Goal: Check status: Check status

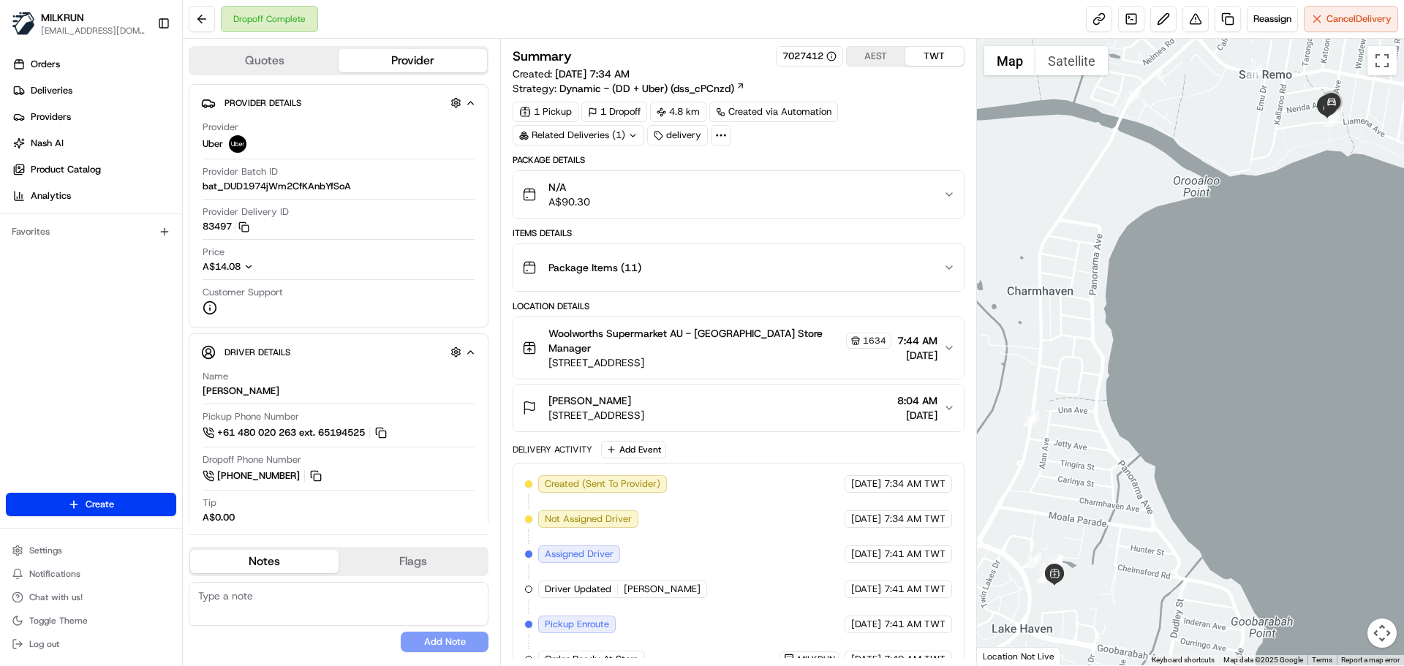
click at [659, 595] on span "[PERSON_NAME]" at bounding box center [662, 589] width 77 height 13
drag, startPoint x: 659, startPoint y: 595, endPoint x: 715, endPoint y: 400, distance: 202.4
click at [712, 402] on div "Package Details N/A A$90.30 Items Details Package Items ( 11 ) Location Details…" at bounding box center [738, 522] width 451 height 737
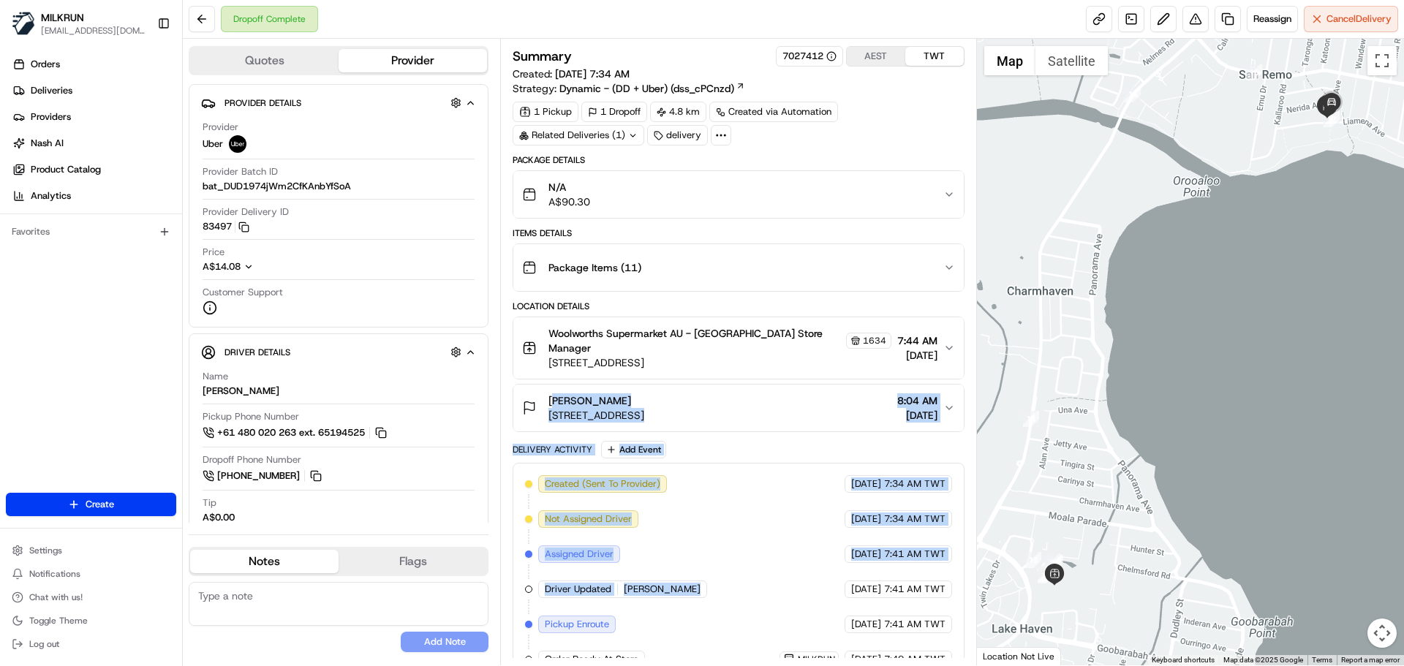
click at [737, 520] on div "Created (Sent To Provider) Uber 19/08/2025 7:34 AM TWT Not Assigned Driver Uber…" at bounding box center [738, 677] width 426 height 404
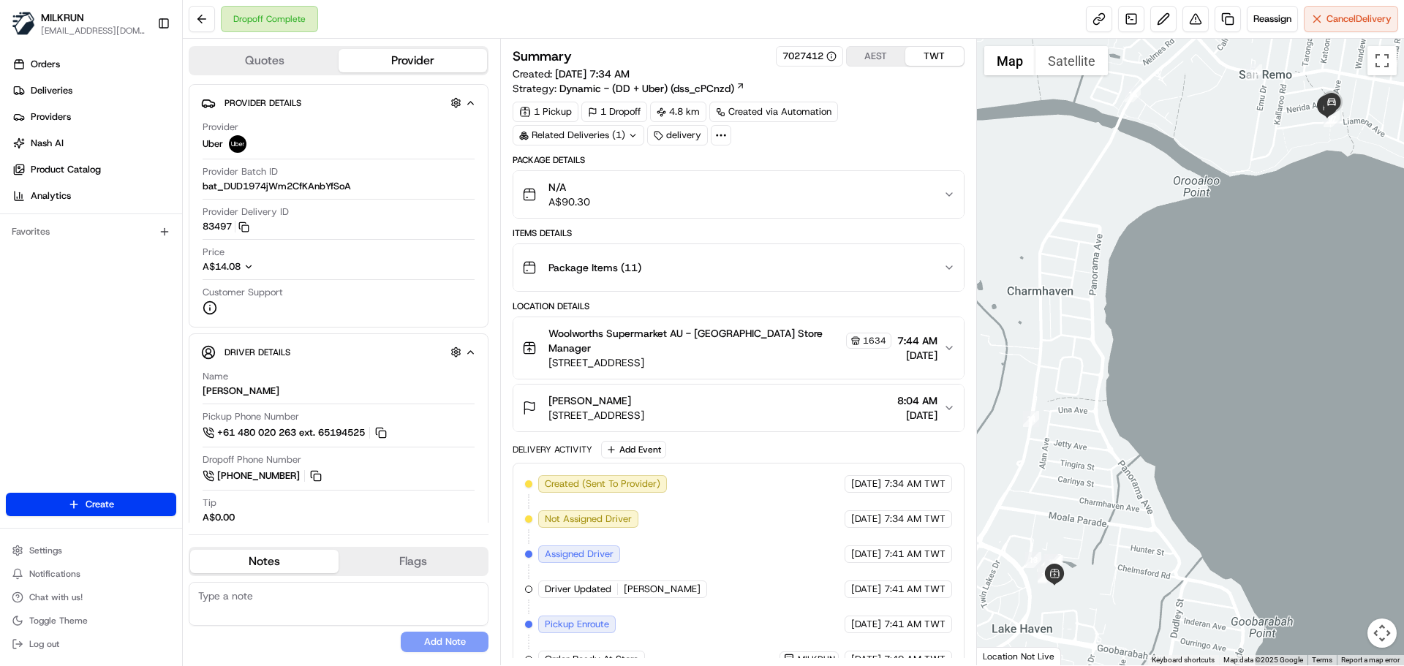
click at [737, 520] on div "Created (Sent To Provider) Uber 19/08/2025 7:34 AM TWT Not Assigned Driver Uber…" at bounding box center [738, 677] width 426 height 404
drag, startPoint x: 737, startPoint y: 520, endPoint x: 897, endPoint y: 647, distance: 204.2
click at [892, 645] on div "Created (Sent To Provider) Uber 19/08/2025 7:34 AM TWT Not Assigned Driver Uber…" at bounding box center [738, 677] width 426 height 404
click at [897, 647] on div "Created (Sent To Provider) Uber 19/08/2025 7:34 AM TWT Not Assigned Driver Uber…" at bounding box center [738, 677] width 426 height 404
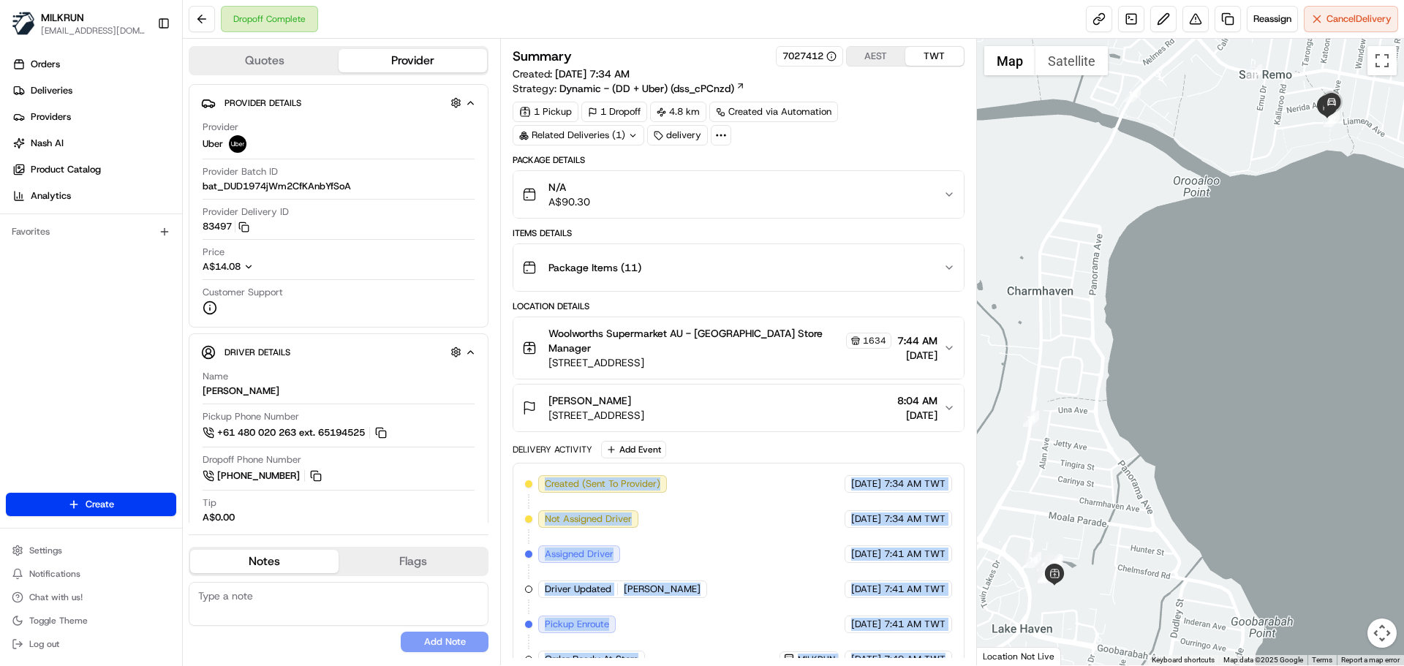
drag, startPoint x: 897, startPoint y: 647, endPoint x: 635, endPoint y: 470, distance: 315.7
click at [618, 461] on div "Delivery Activity Add Event Created (Sent To Provider) Uber 19/08/2025 7:34 AM …" at bounding box center [738, 666] width 451 height 451
click at [755, 569] on div "Created (Sent To Provider) Uber 19/08/2025 7:34 AM TWT Not Assigned Driver Uber…" at bounding box center [738, 677] width 426 height 404
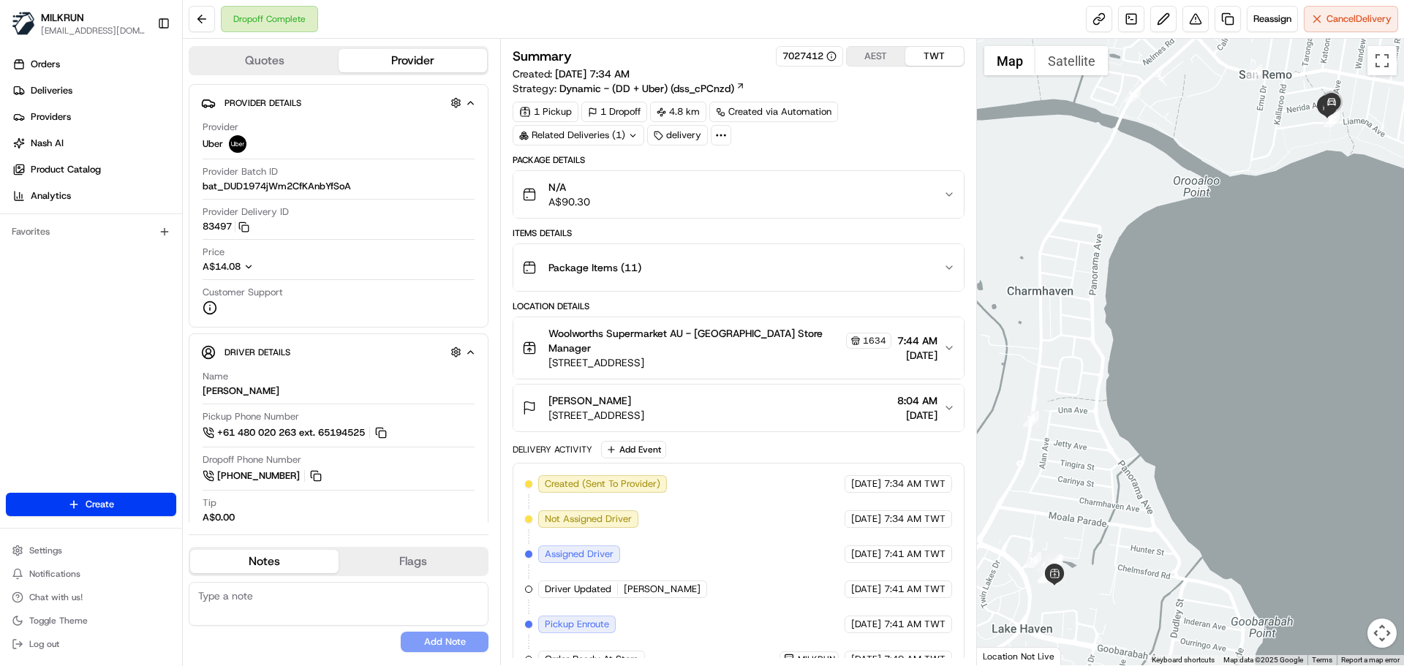
click at [755, 569] on div "Created (Sent To Provider) Uber 19/08/2025 7:34 AM TWT Not Assigned Driver Uber…" at bounding box center [738, 677] width 426 height 404
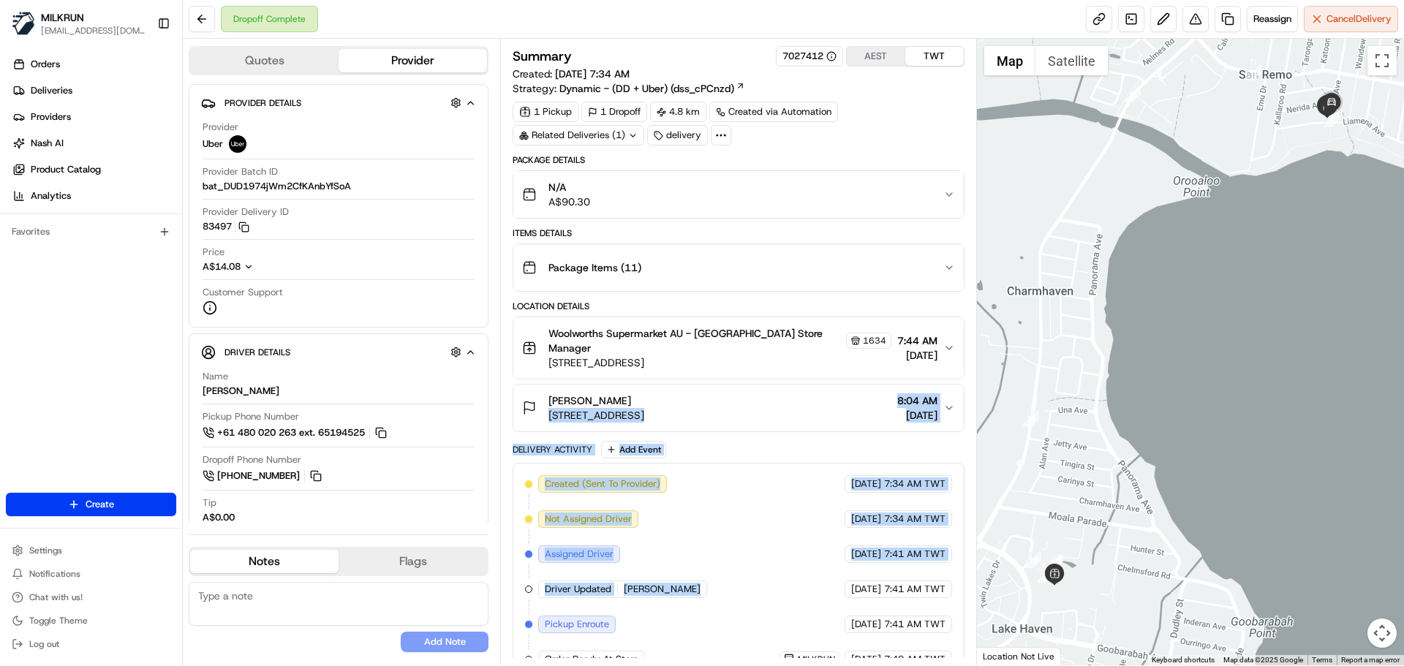
drag, startPoint x: 755, startPoint y: 569, endPoint x: 744, endPoint y: 426, distance: 143.8
click at [744, 427] on div "Package Details N/A A$90.30 Items Details Package Items ( 11 ) Location Details…" at bounding box center [738, 522] width 451 height 737
click at [707, 580] on div "Created (Sent To Provider) Uber 19/08/2025 7:34 AM TWT Not Assigned Driver Uber…" at bounding box center [738, 677] width 426 height 404
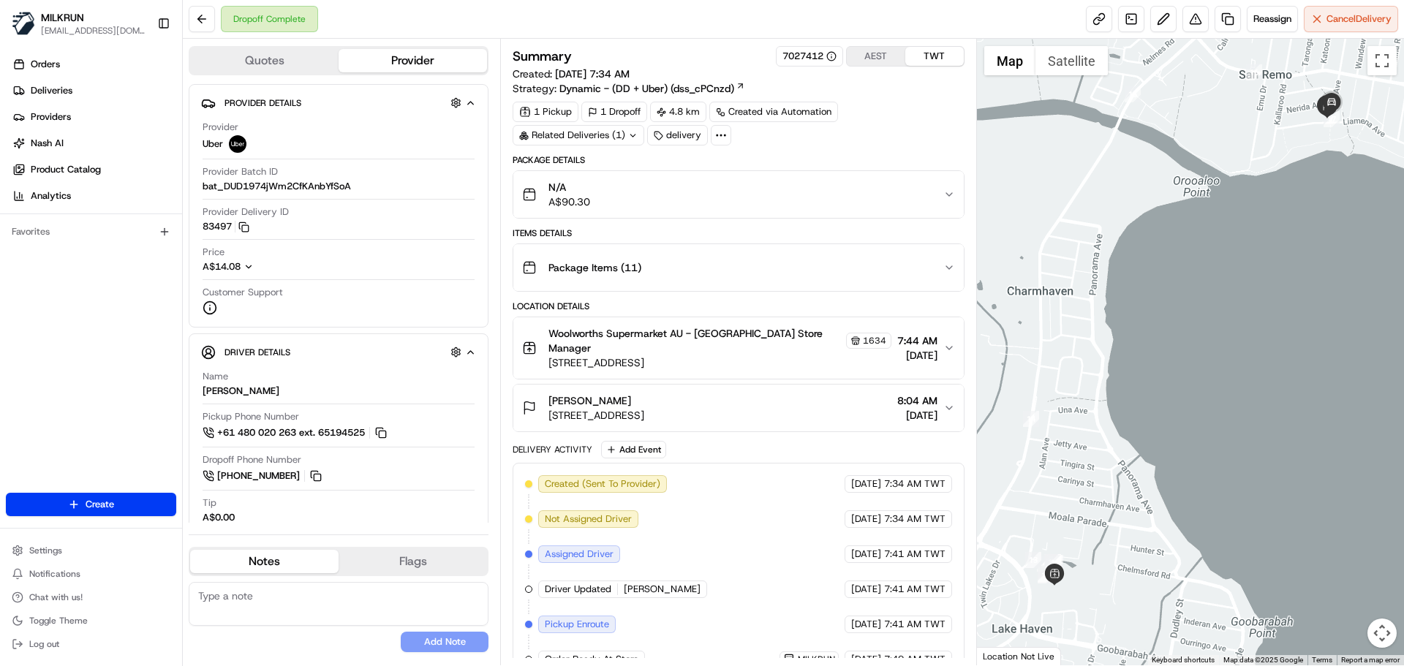
click at [707, 580] on div "Created (Sent To Provider) Uber 19/08/2025 7:34 AM TWT Not Assigned Driver Uber…" at bounding box center [738, 677] width 426 height 404
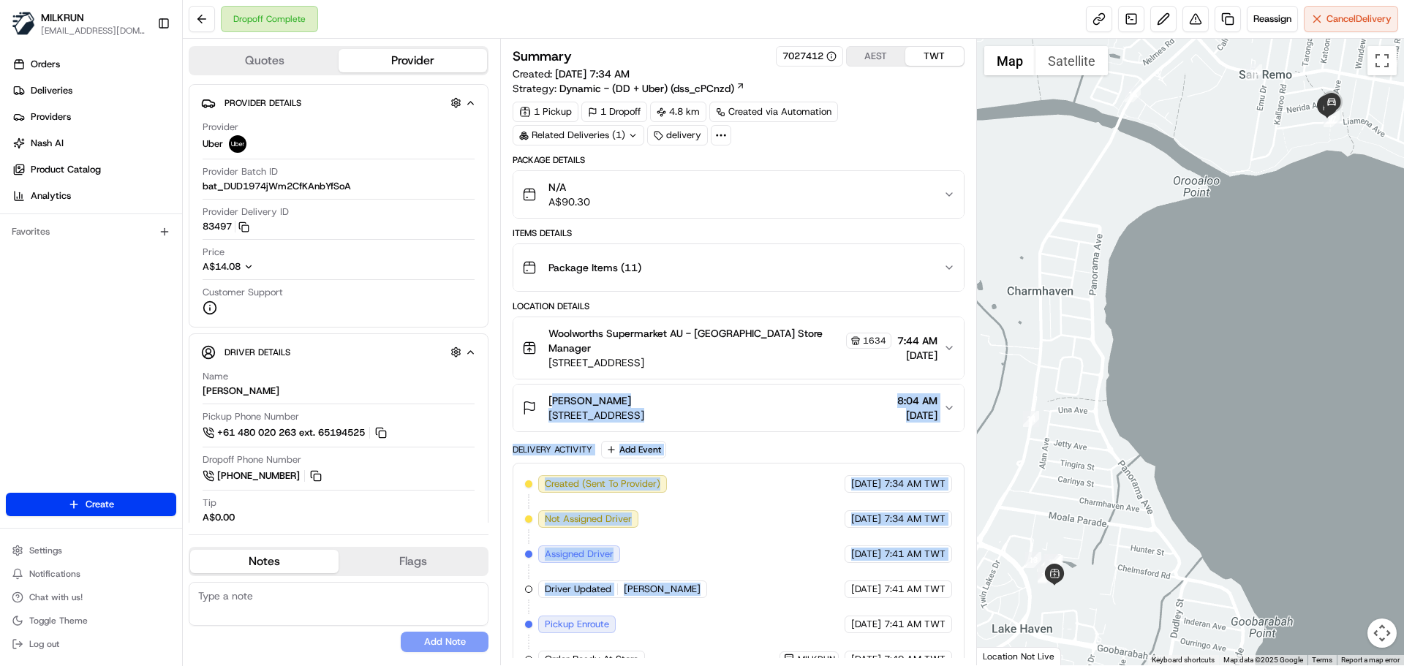
drag, startPoint x: 707, startPoint y: 580, endPoint x: 722, endPoint y: 335, distance: 245.5
click at [718, 345] on div "Package Details N/A A$90.30 Items Details Package Items ( 11 ) Location Details…" at bounding box center [738, 522] width 451 height 737
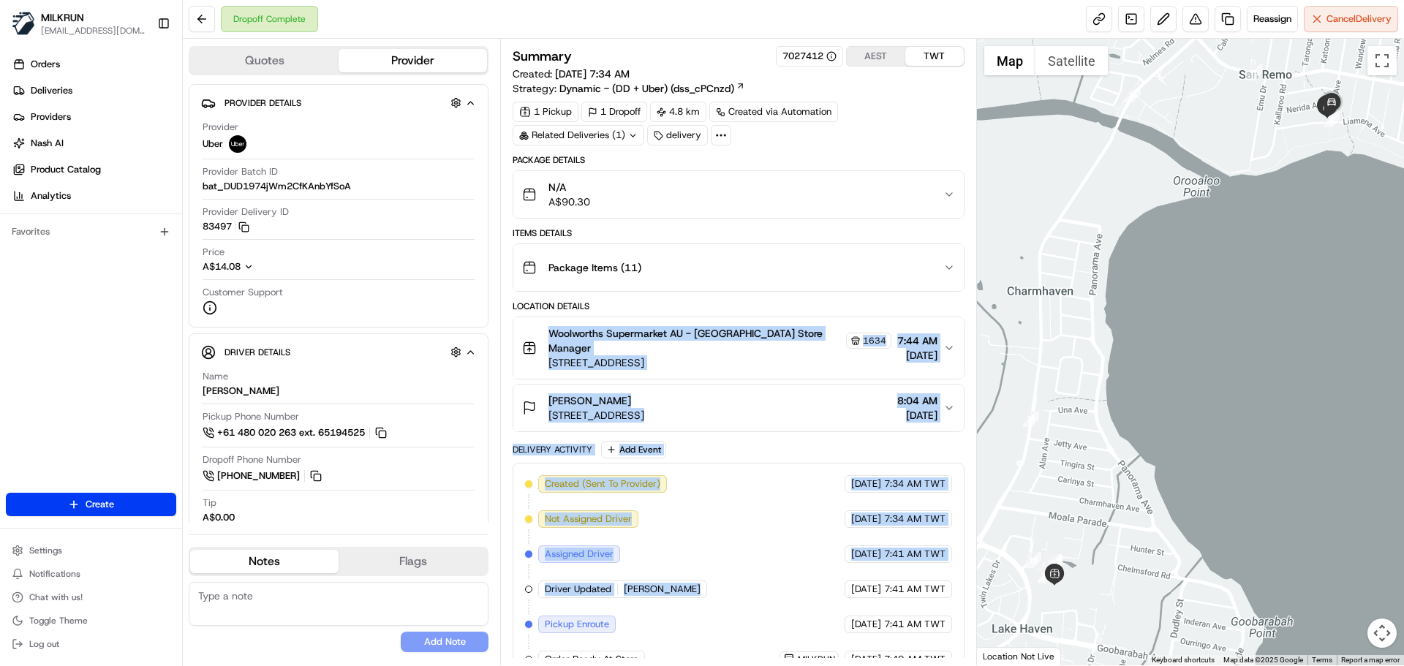
click at [746, 549] on div "Created (Sent To Provider) Uber 19/08/2025 7:34 AM TWT Not Assigned Driver Uber…" at bounding box center [738, 677] width 426 height 404
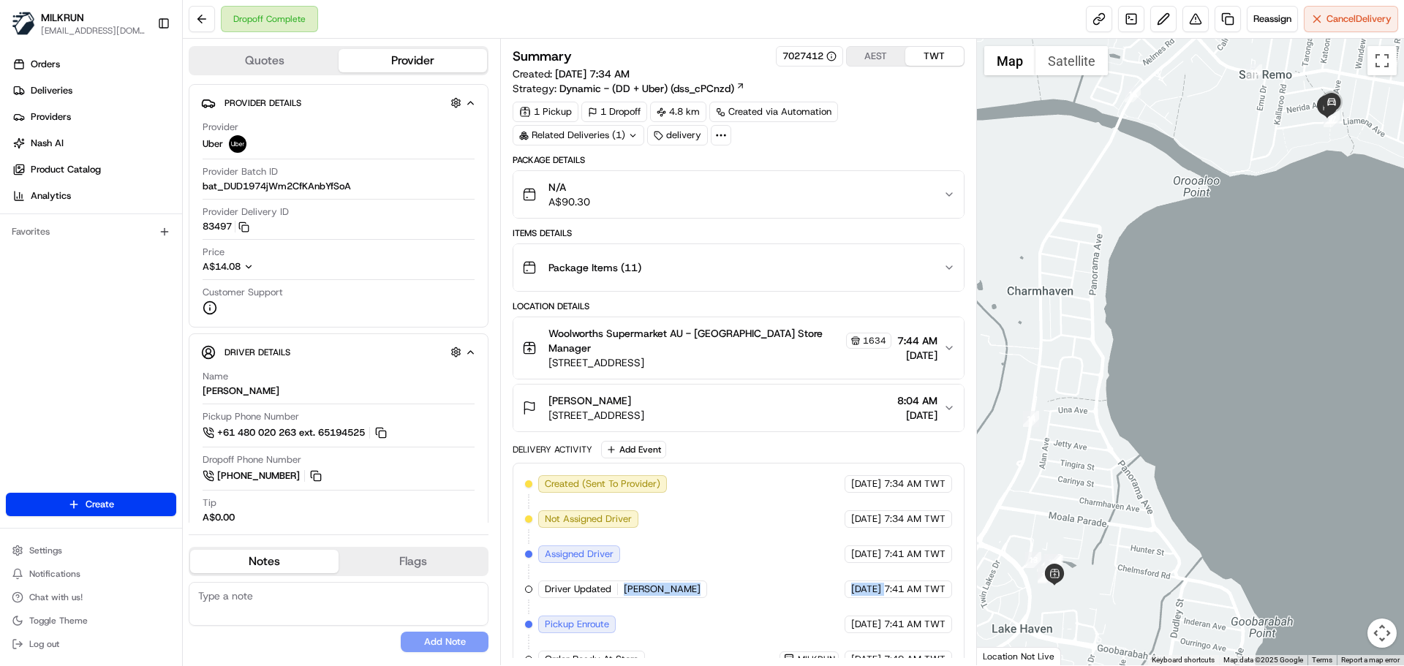
drag, startPoint x: 746, startPoint y: 549, endPoint x: 848, endPoint y: 590, distance: 109.3
click at [843, 590] on div "Created (Sent To Provider) Uber 19/08/2025 7:34 AM TWT Not Assigned Driver Uber…" at bounding box center [738, 677] width 426 height 404
click at [851, 590] on span "19/08/2025" at bounding box center [866, 589] width 30 height 13
drag, startPoint x: 848, startPoint y: 590, endPoint x: 908, endPoint y: 598, distance: 60.6
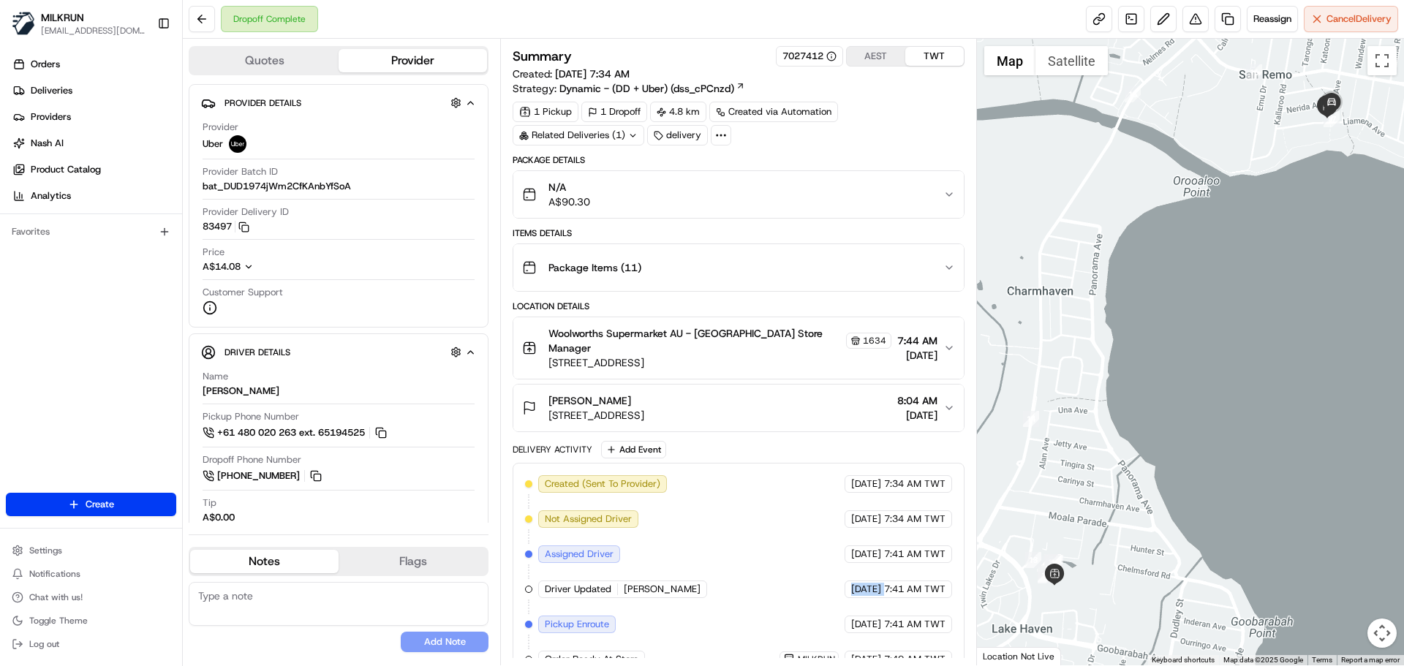
click at [908, 598] on div "Created (Sent To Provider) Uber 19/08/2025 7:34 AM TWT Not Assigned Driver Uber…" at bounding box center [738, 677] width 426 height 404
click at [911, 598] on div "Created (Sent To Provider) Uber 19/08/2025 7:34 AM TWT Not Assigned Driver Uber…" at bounding box center [738, 677] width 426 height 404
drag, startPoint x: 911, startPoint y: 598, endPoint x: 916, endPoint y: 618, distance: 20.2
click at [916, 618] on div "Created (Sent To Provider) Uber 19/08/2025 7:34 AM TWT Not Assigned Driver Uber…" at bounding box center [738, 677] width 426 height 404
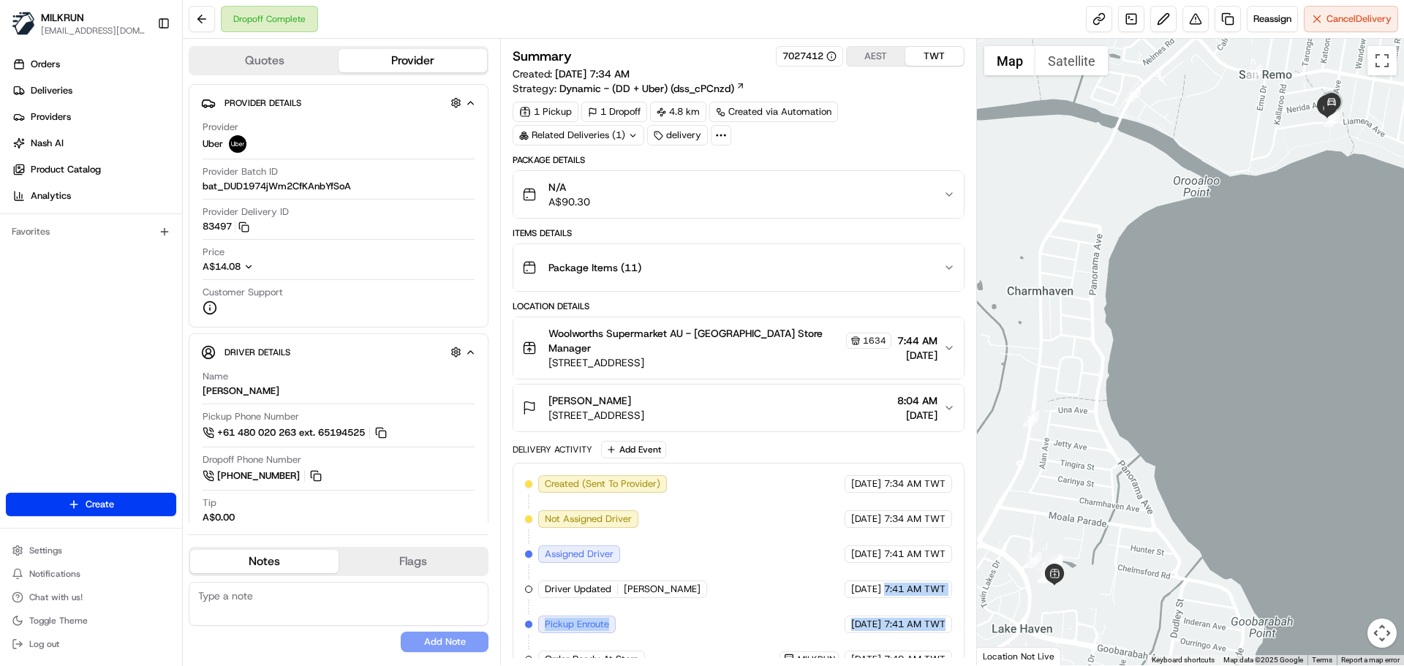
click at [916, 618] on span "7:41 AM TWT" at bounding box center [914, 624] width 61 height 13
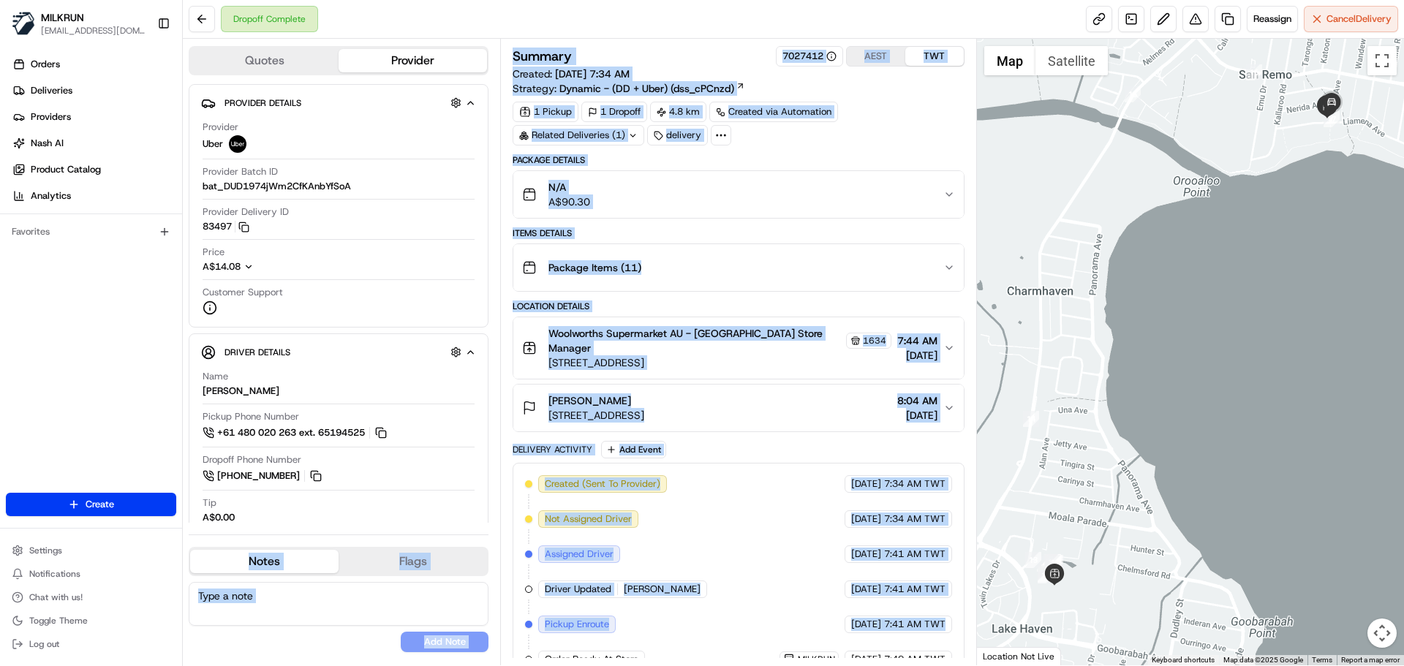
drag, startPoint x: 916, startPoint y: 618, endPoint x: 495, endPoint y: 504, distance: 435.8
click at [495, 504] on div "Quotes Provider Provider Details Hidden ( 3 ) Provider Uber Provider Batch ID b…" at bounding box center [580, 352] width 794 height 627
click at [802, 565] on div "Created (Sent To Provider) Uber 19/08/2025 7:34 AM TWT Not Assigned Driver Uber…" at bounding box center [738, 677] width 426 height 404
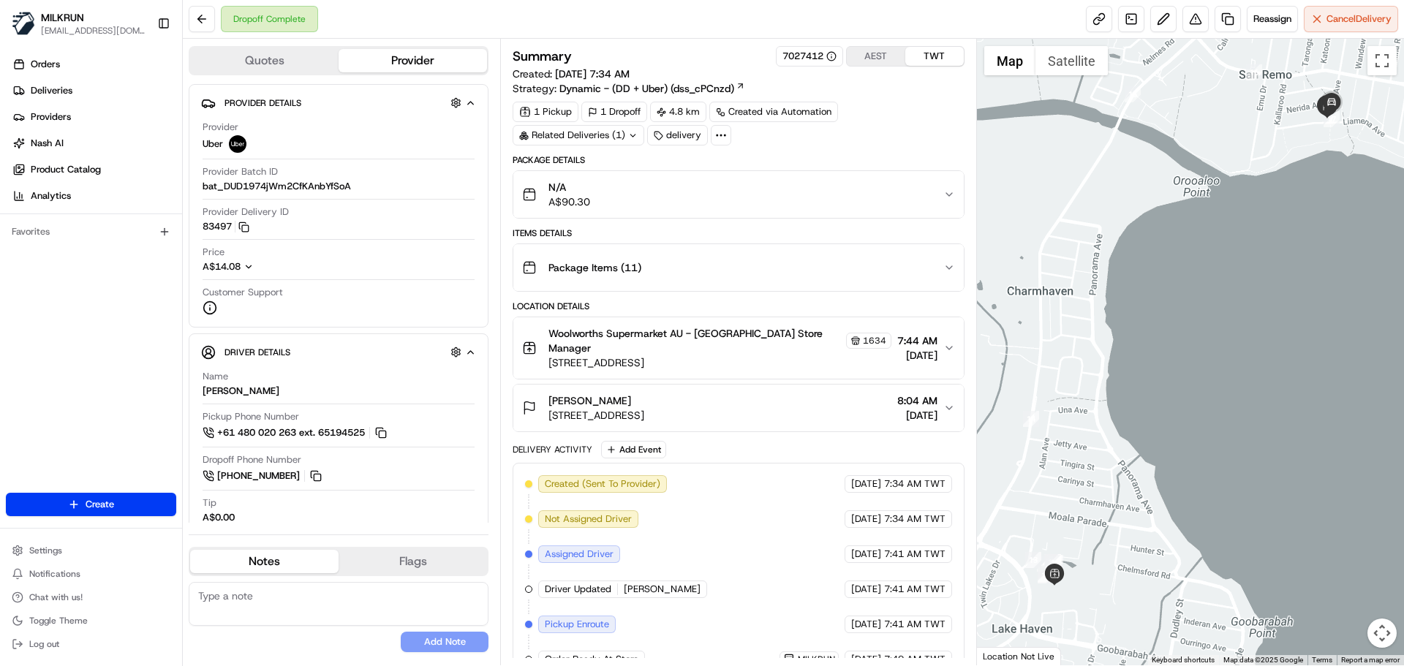
click at [701, 598] on div "Created (Sent To Provider) Uber 19/08/2025 7:34 AM TWT Not Assigned Driver Uber…" at bounding box center [738, 677] width 426 height 404
drag, startPoint x: 701, startPoint y: 598, endPoint x: 757, endPoint y: 489, distance: 123.3
click at [744, 489] on div "Created (Sent To Provider) Uber 19/08/2025 7:34 AM TWT Not Assigned Driver Uber…" at bounding box center [738, 677] width 426 height 404
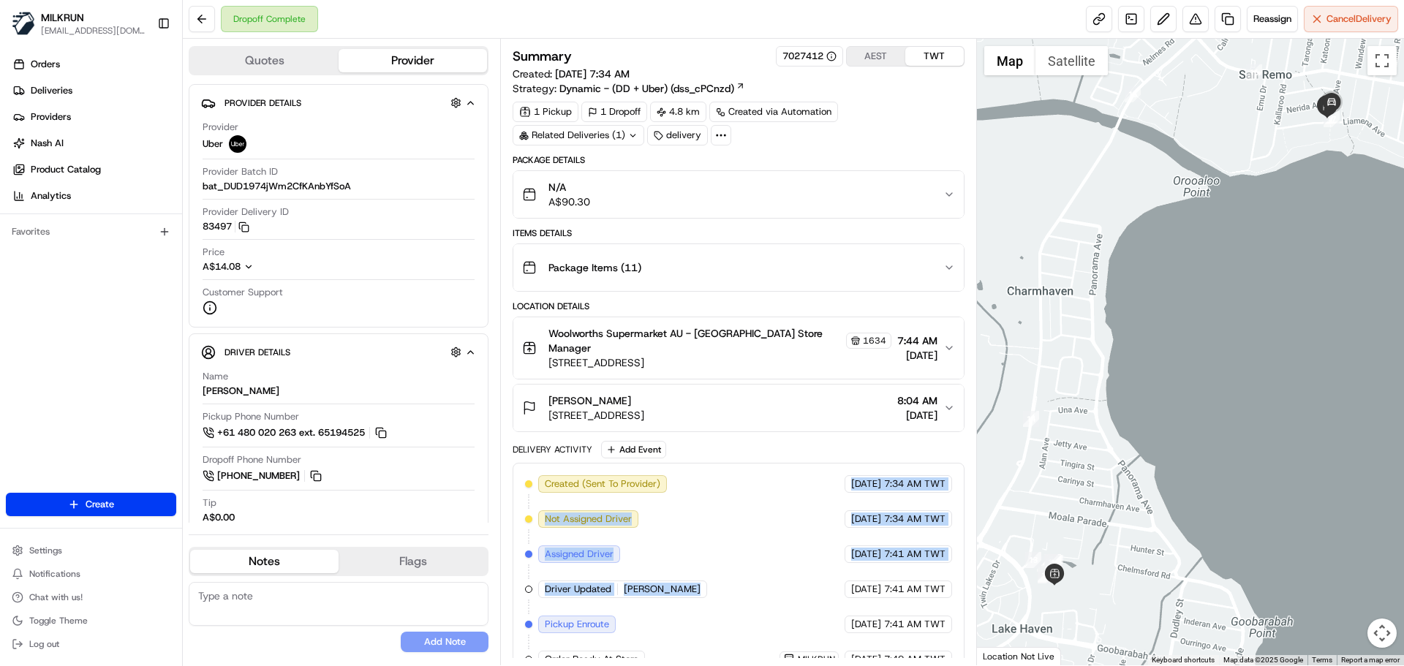
click at [772, 560] on div "Created (Sent To Provider) Uber 19/08/2025 7:34 AM TWT Not Assigned Driver Uber…" at bounding box center [738, 677] width 426 height 404
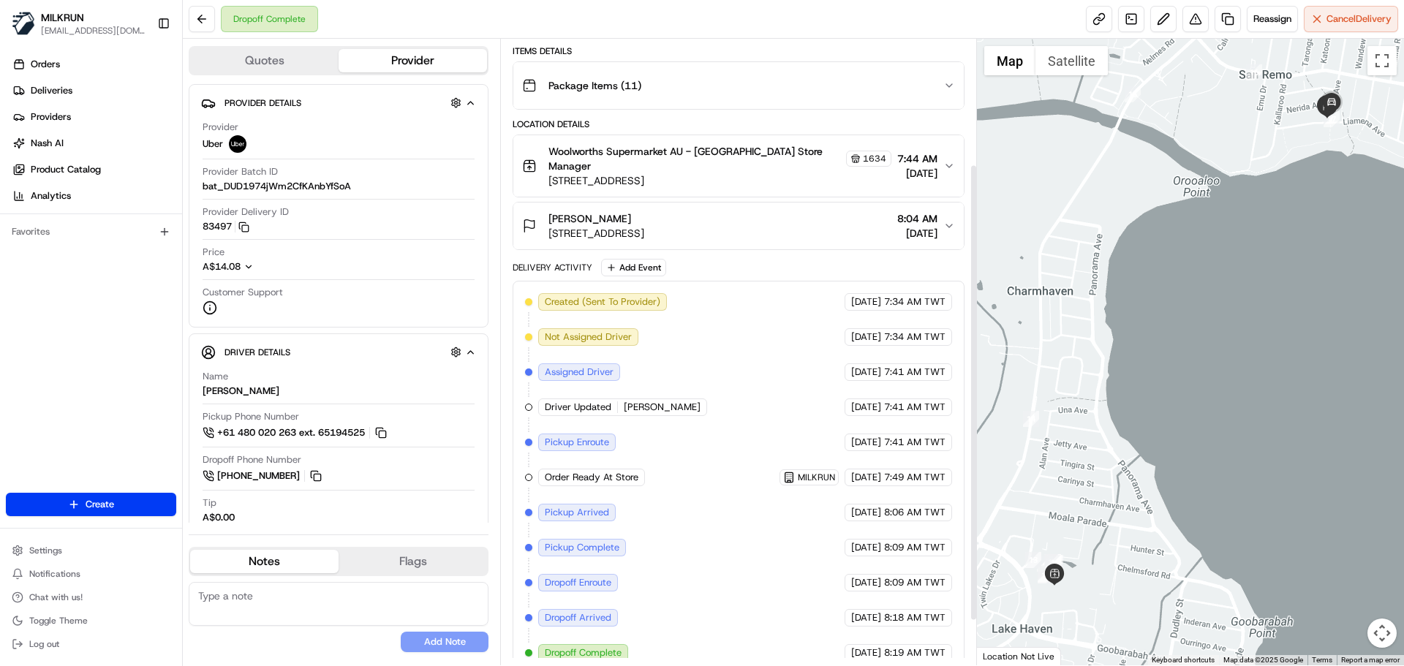
scroll to position [233, 0]
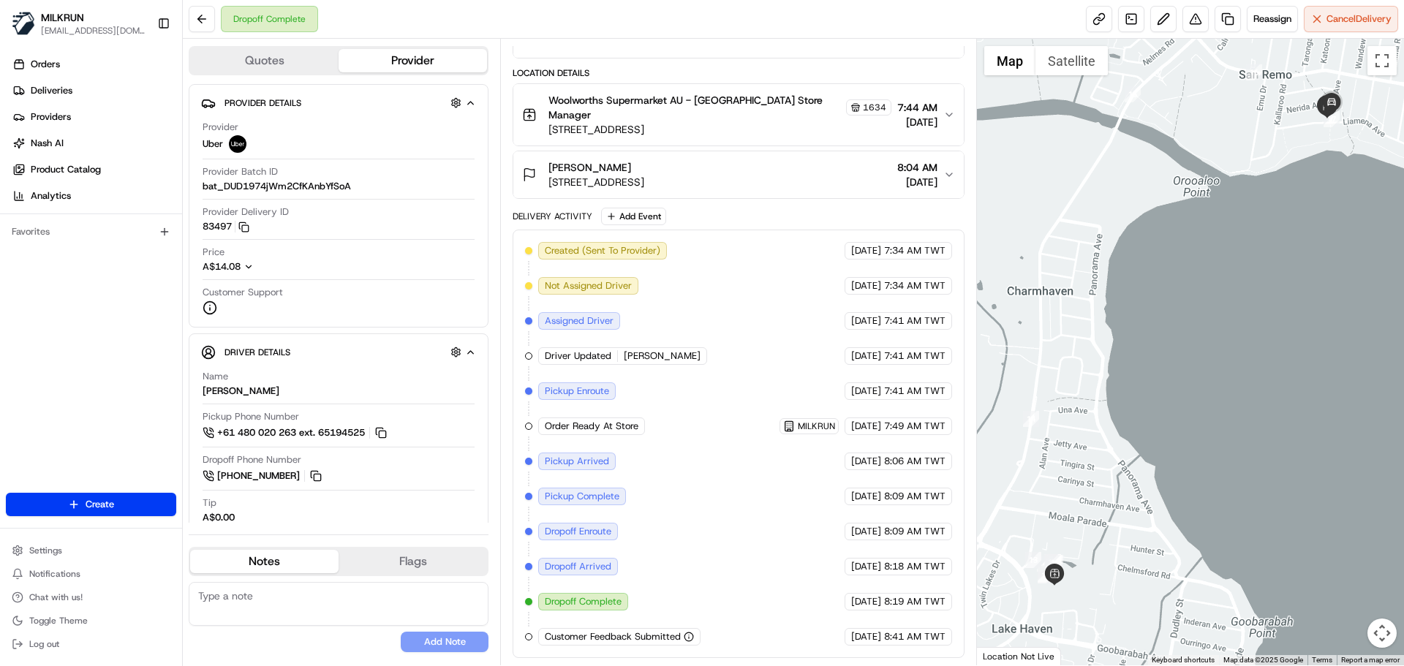
click at [636, 445] on div "Created (Sent To Provider) Uber 19/08/2025 7:34 AM TWT Not Assigned Driver Uber…" at bounding box center [738, 444] width 426 height 404
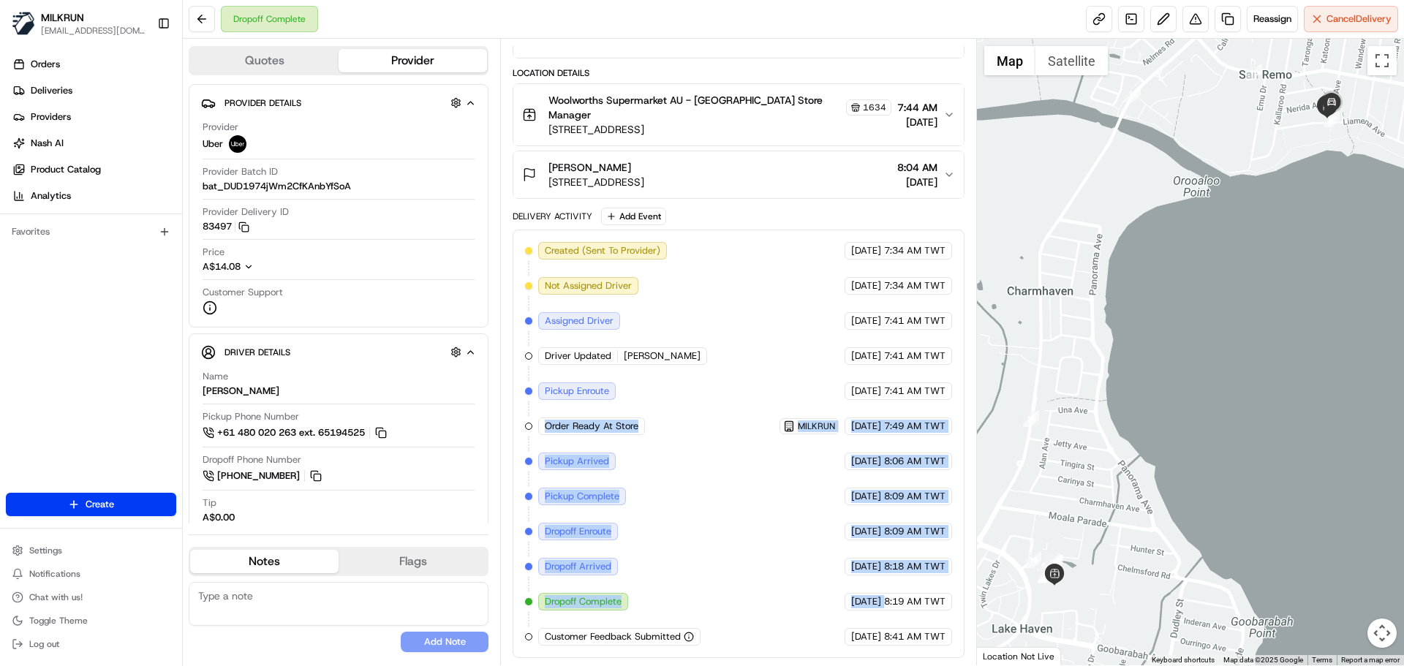
drag, startPoint x: 636, startPoint y: 445, endPoint x: 884, endPoint y: 625, distance: 307.0
click at [880, 619] on div "Created (Sent To Provider) Uber 19/08/2025 7:34 AM TWT Not Assigned Driver Uber…" at bounding box center [738, 444] width 426 height 404
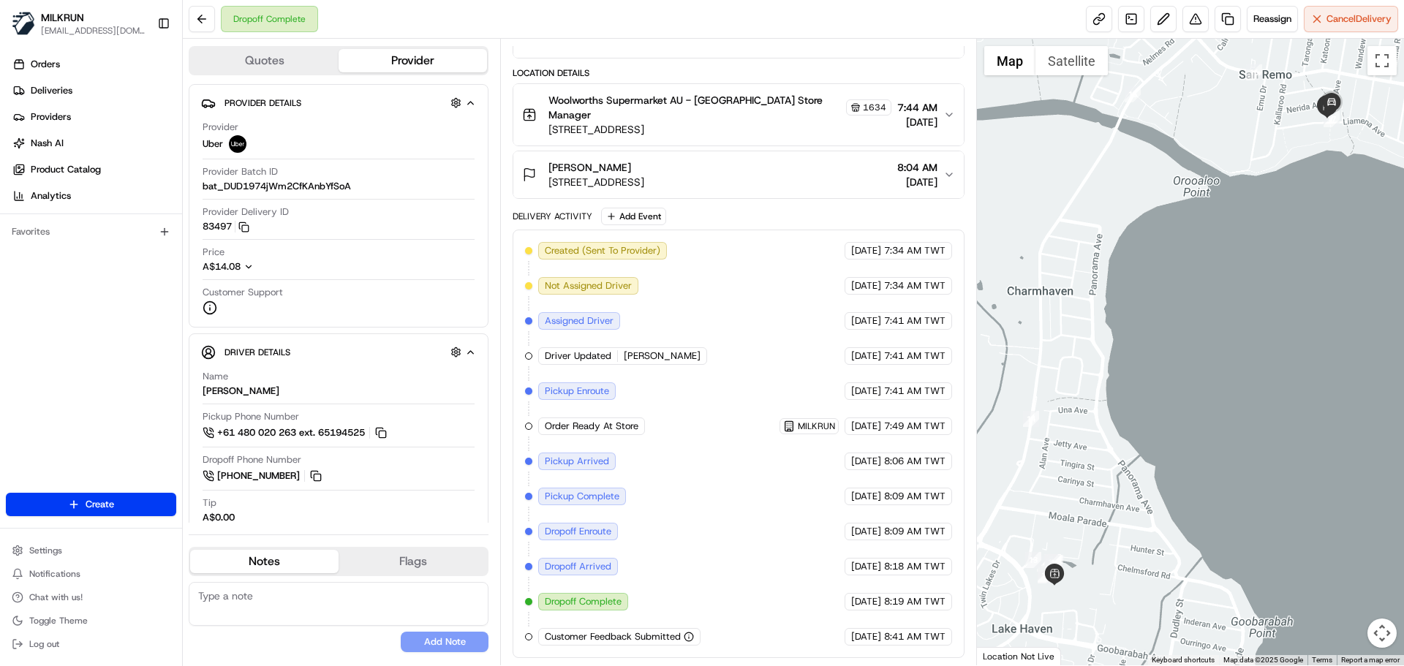
click at [886, 628] on div "Created (Sent To Provider) Uber 19/08/2025 7:34 AM TWT Not Assigned Driver Uber…" at bounding box center [738, 444] width 426 height 404
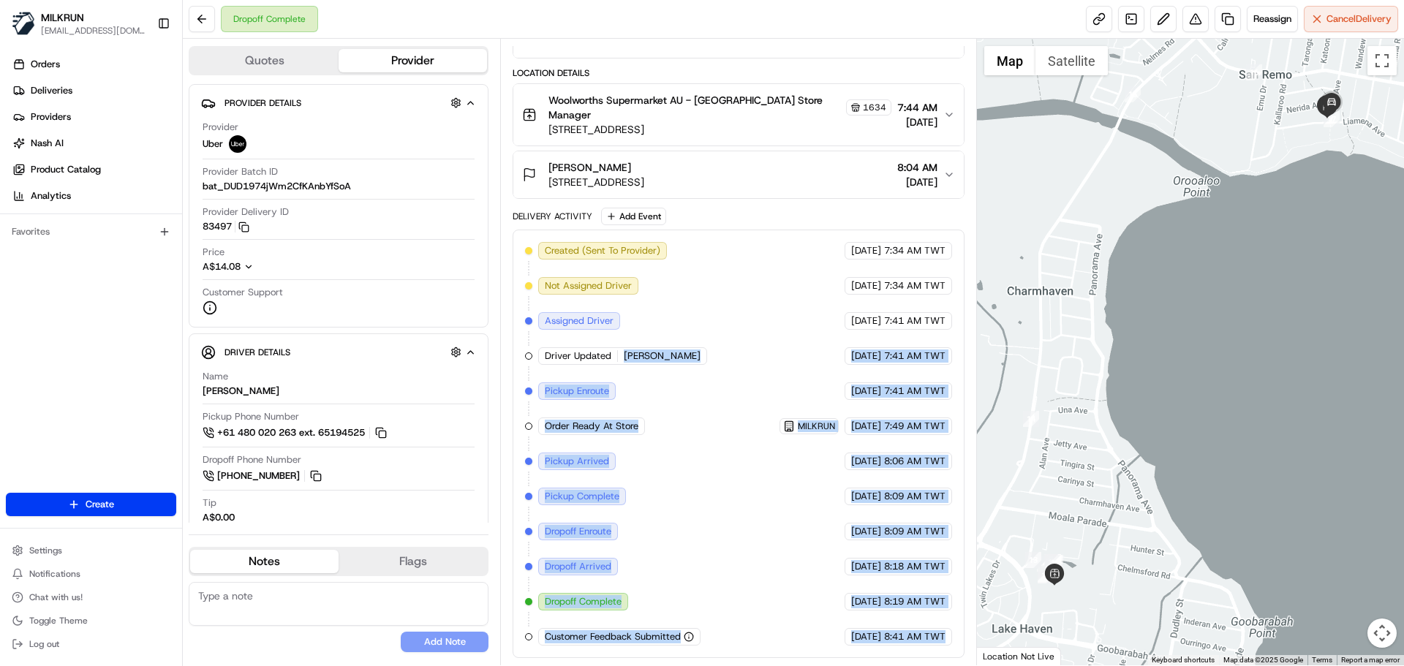
drag, startPoint x: 886, startPoint y: 628, endPoint x: 733, endPoint y: 319, distance: 344.5
click at [733, 319] on div "Created (Sent To Provider) Uber 19/08/2025 7:34 AM TWT Not Assigned Driver Uber…" at bounding box center [738, 444] width 426 height 404
click at [728, 355] on div "Created (Sent To Provider) Uber 19/08/2025 7:34 AM TWT Not Assigned Driver Uber…" at bounding box center [738, 444] width 426 height 404
drag, startPoint x: 728, startPoint y: 355, endPoint x: 922, endPoint y: 616, distance: 325.2
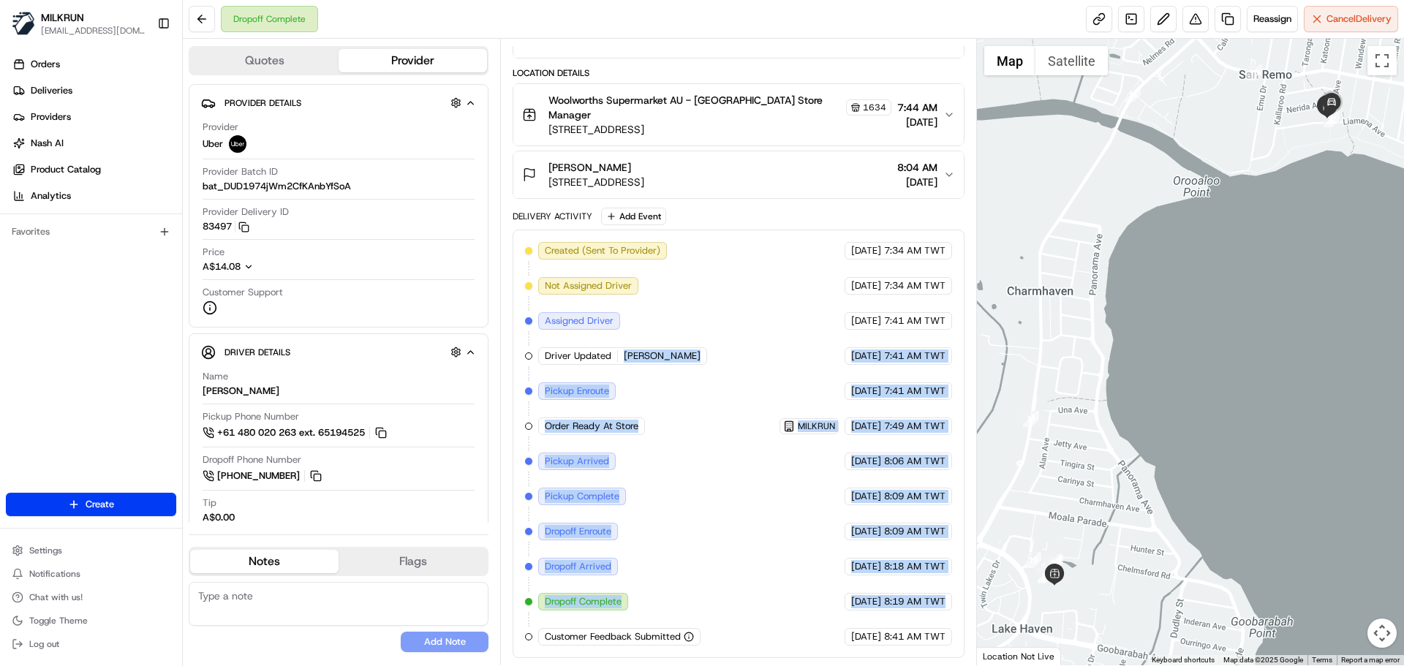
click at [922, 616] on div "Created (Sent To Provider) Uber 19/08/2025 7:34 AM TWT Not Assigned Driver Uber…" at bounding box center [738, 444] width 426 height 404
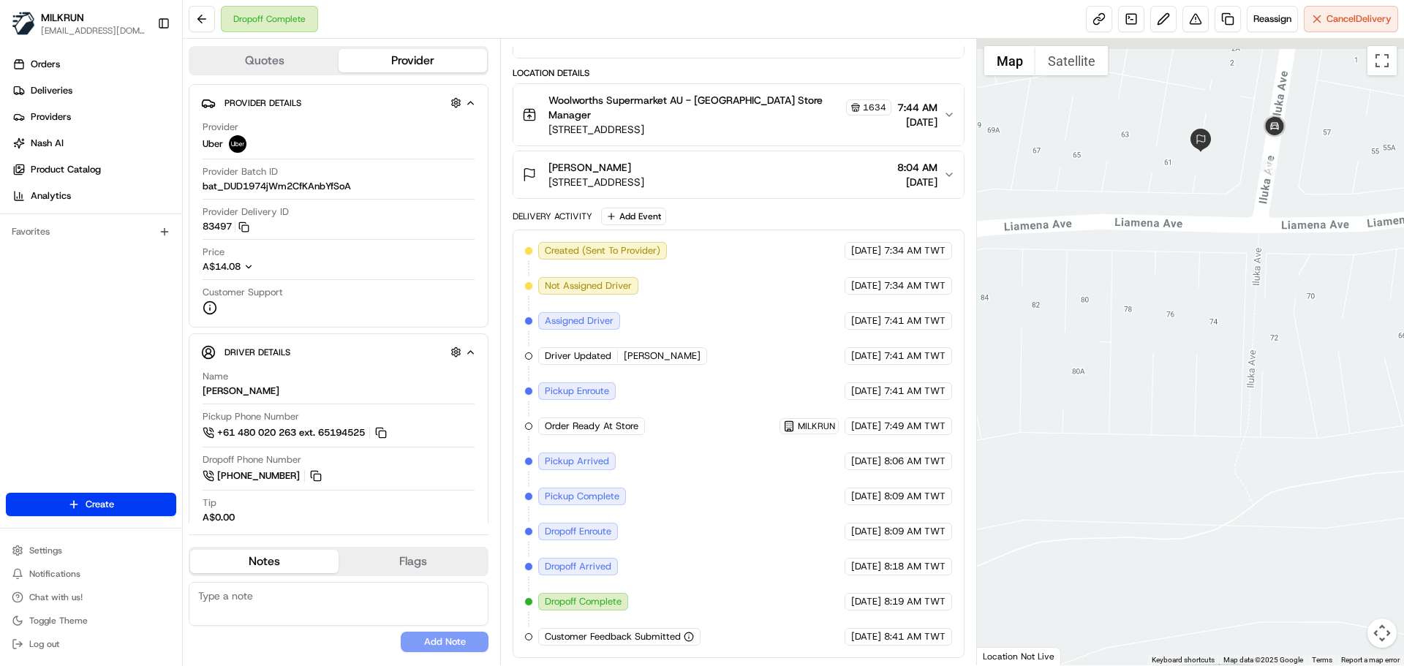
drag, startPoint x: 1248, startPoint y: 113, endPoint x: 1191, endPoint y: 214, distance: 116.0
click at [1191, 214] on div at bounding box center [1191, 352] width 428 height 627
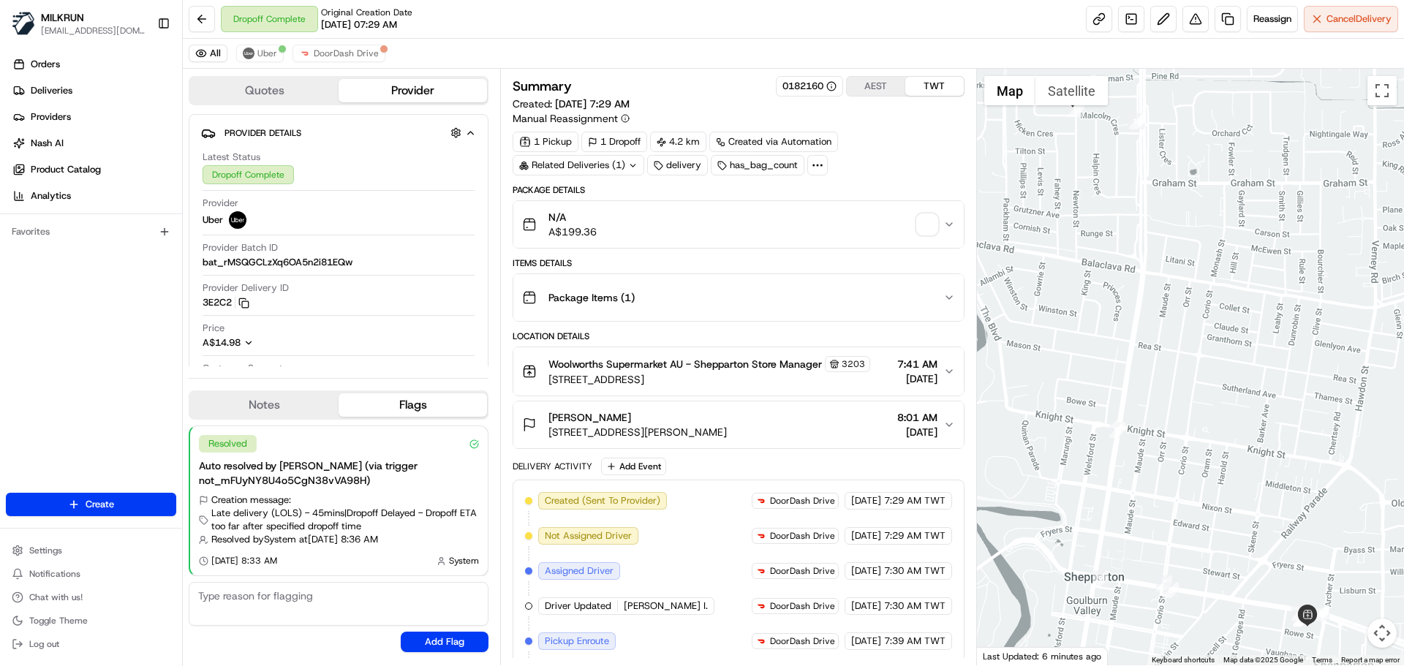
click at [635, 508] on span "Created (Sent To Provider)" at bounding box center [603, 500] width 116 height 13
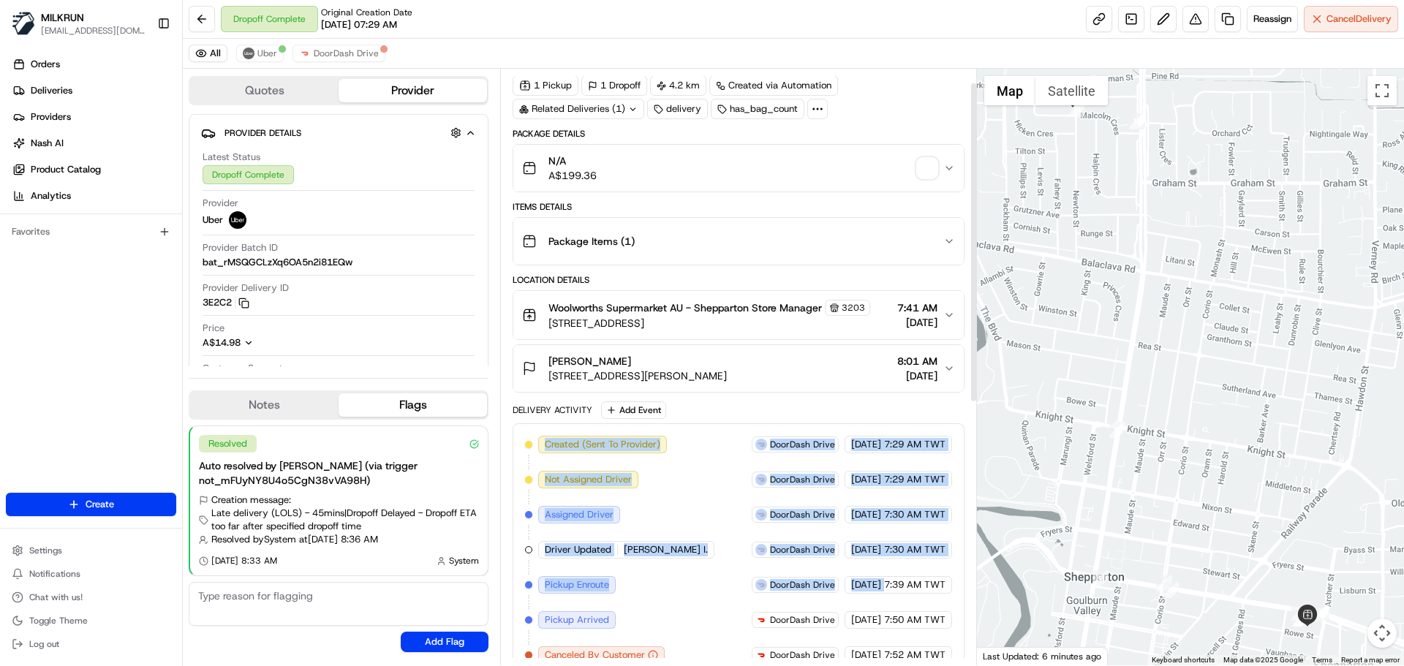
scroll to position [73, 0]
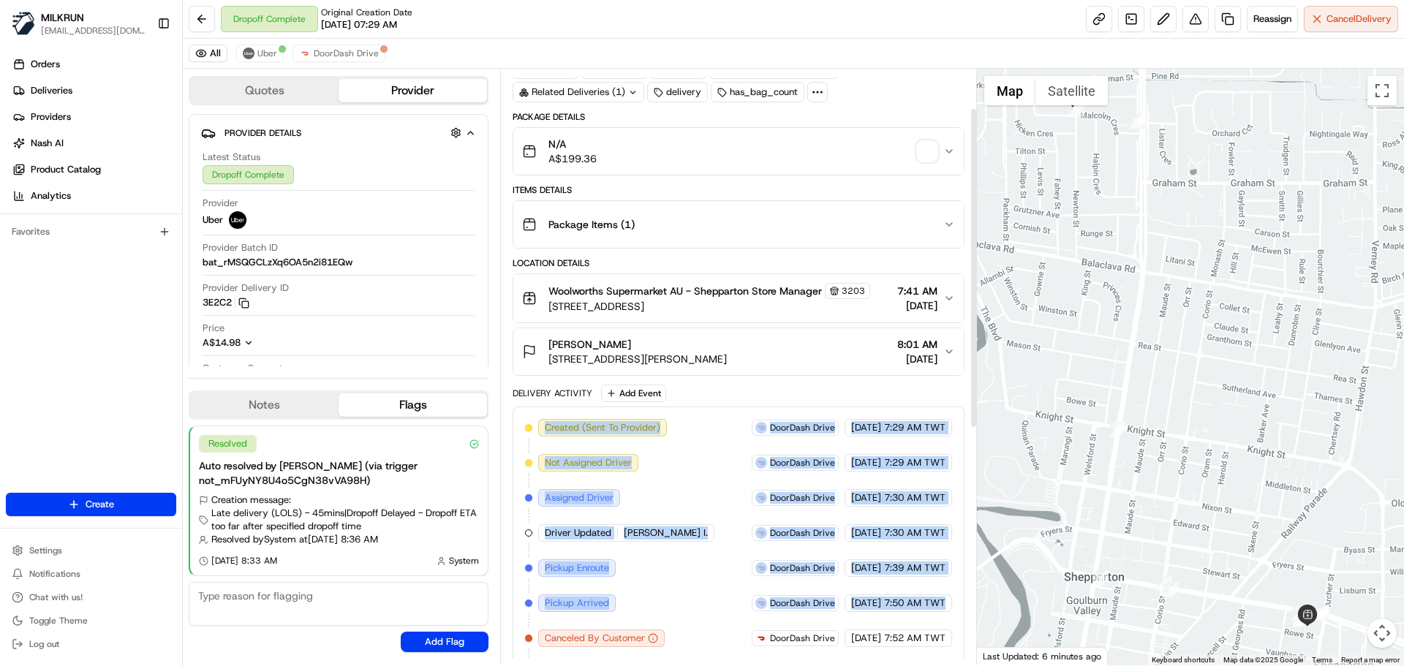
drag, startPoint x: 635, startPoint y: 513, endPoint x: 914, endPoint y: 615, distance: 296.9
click at [915, 610] on span "7:50 AM TWT" at bounding box center [914, 603] width 61 height 13
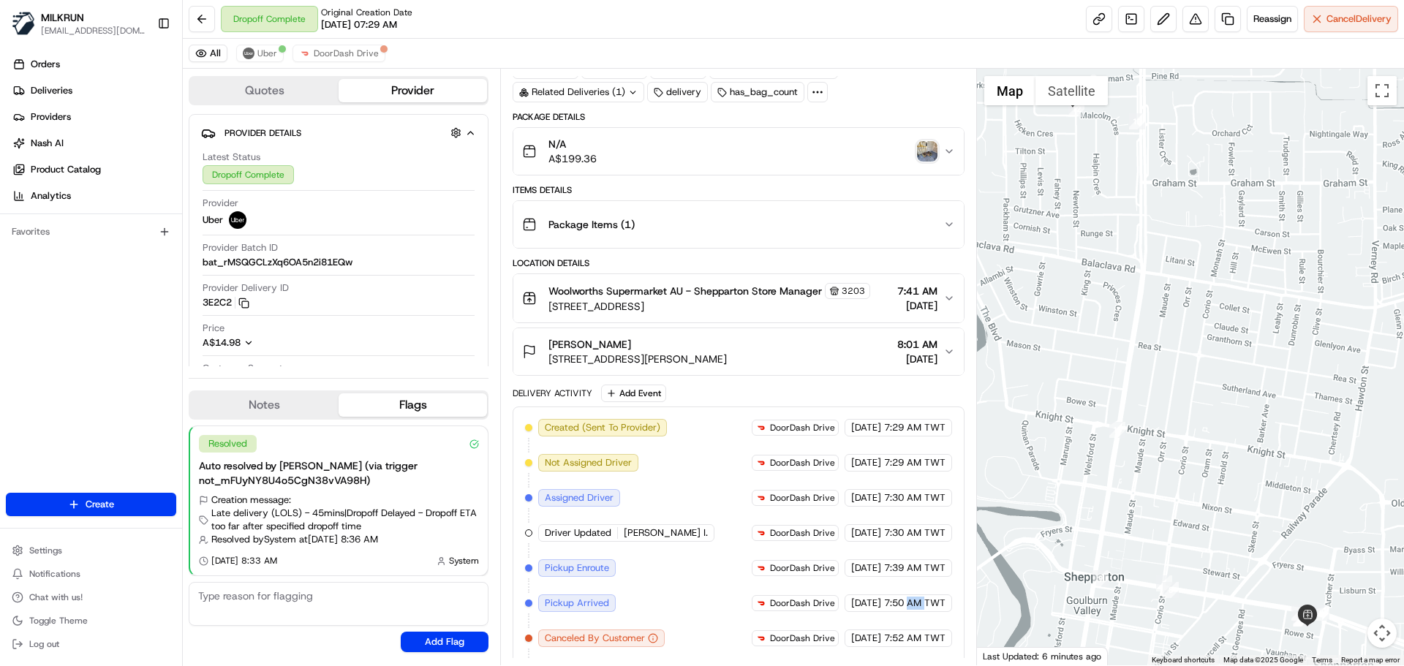
click at [915, 610] on span "7:50 AM TWT" at bounding box center [914, 603] width 61 height 13
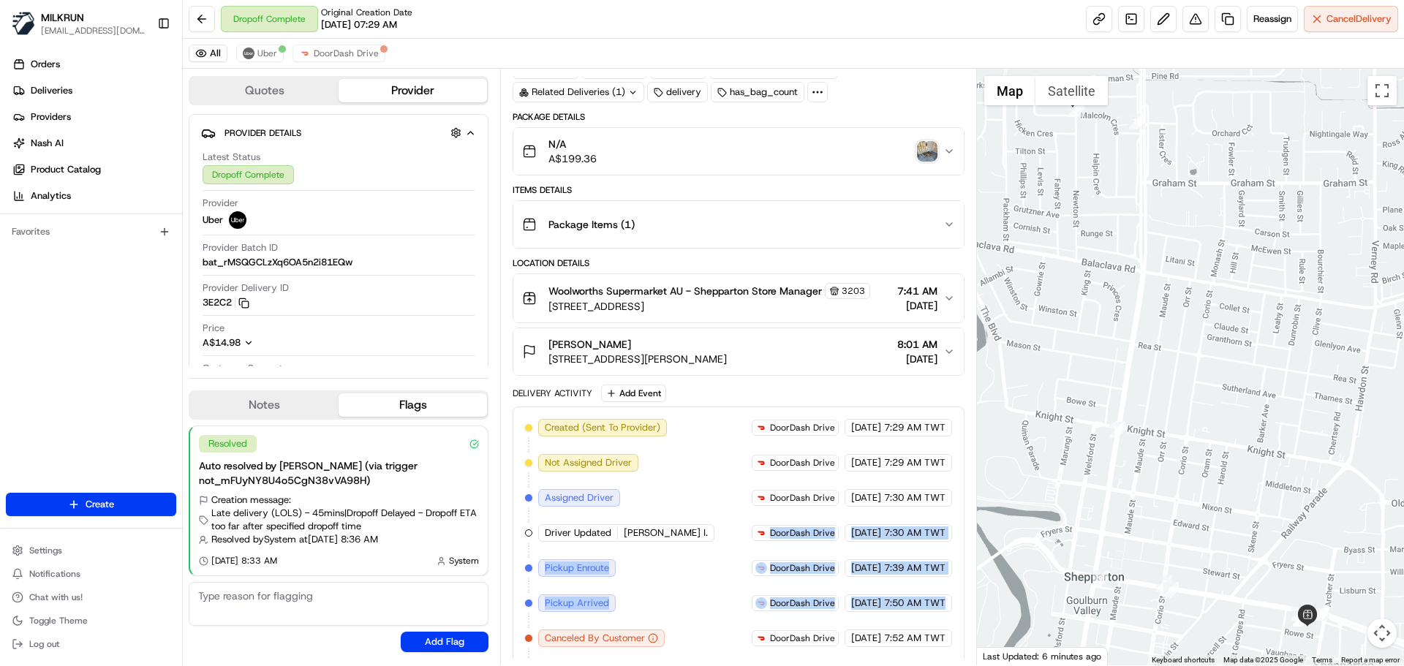
drag, startPoint x: 915, startPoint y: 615, endPoint x: 753, endPoint y: 546, distance: 176.0
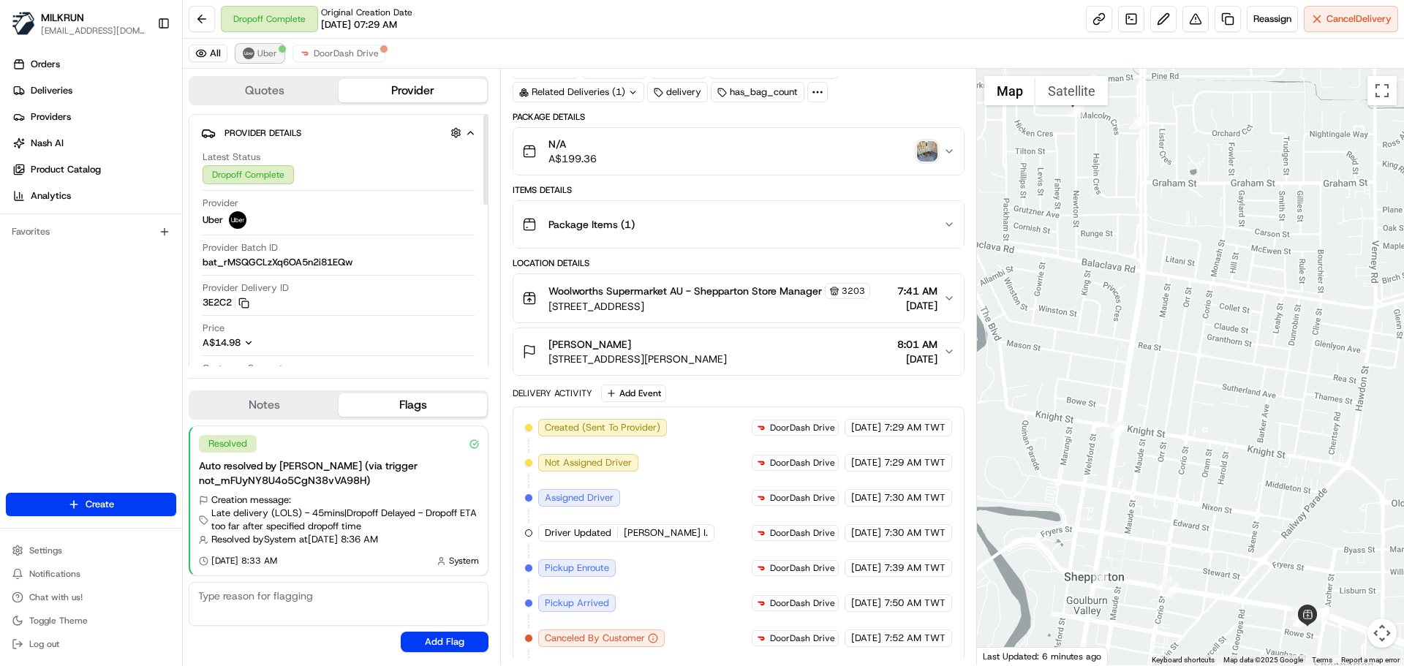
click at [257, 57] on span "Uber" at bounding box center [267, 54] width 20 height 12
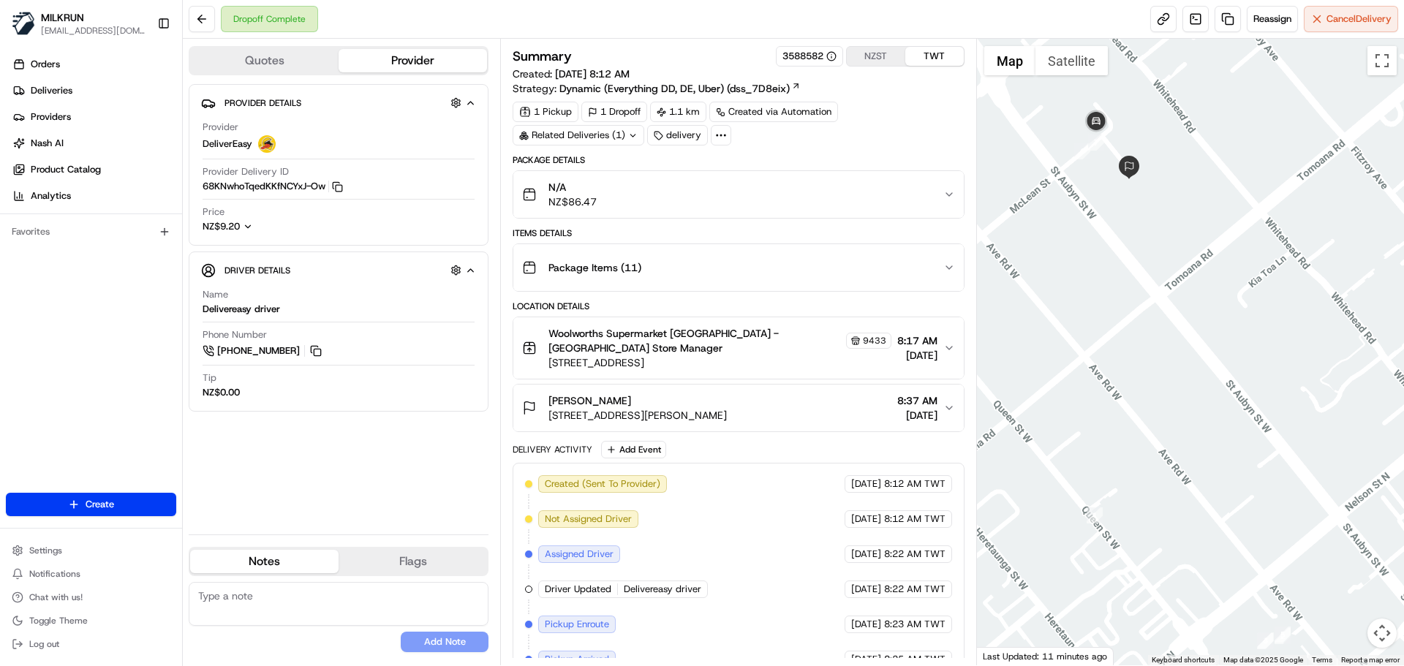
drag, startPoint x: 1102, startPoint y: 150, endPoint x: 1121, endPoint y: 260, distance: 111.2
click at [1121, 260] on div at bounding box center [1191, 352] width 428 height 627
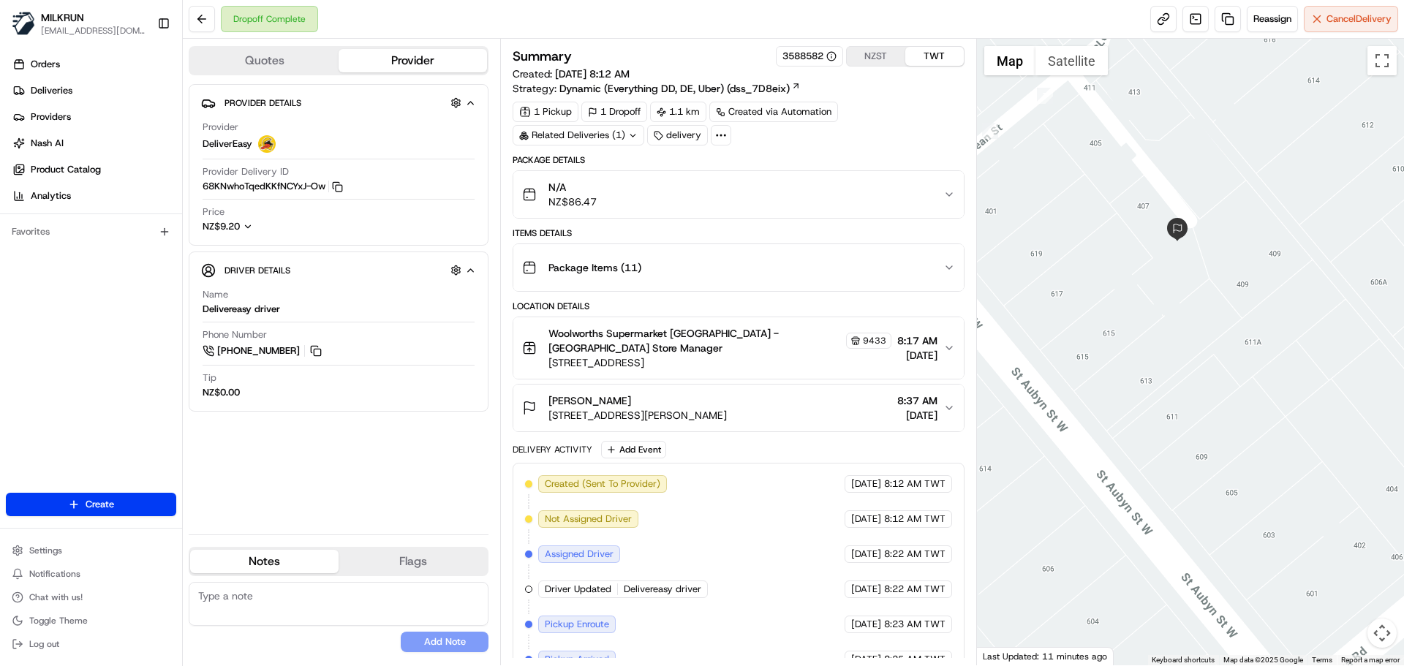
click at [742, 534] on div "Created (Sent To Provider) DeliverEasy 19/08/2025 8:12 AM TWT Not Assigned Driv…" at bounding box center [738, 659] width 426 height 369
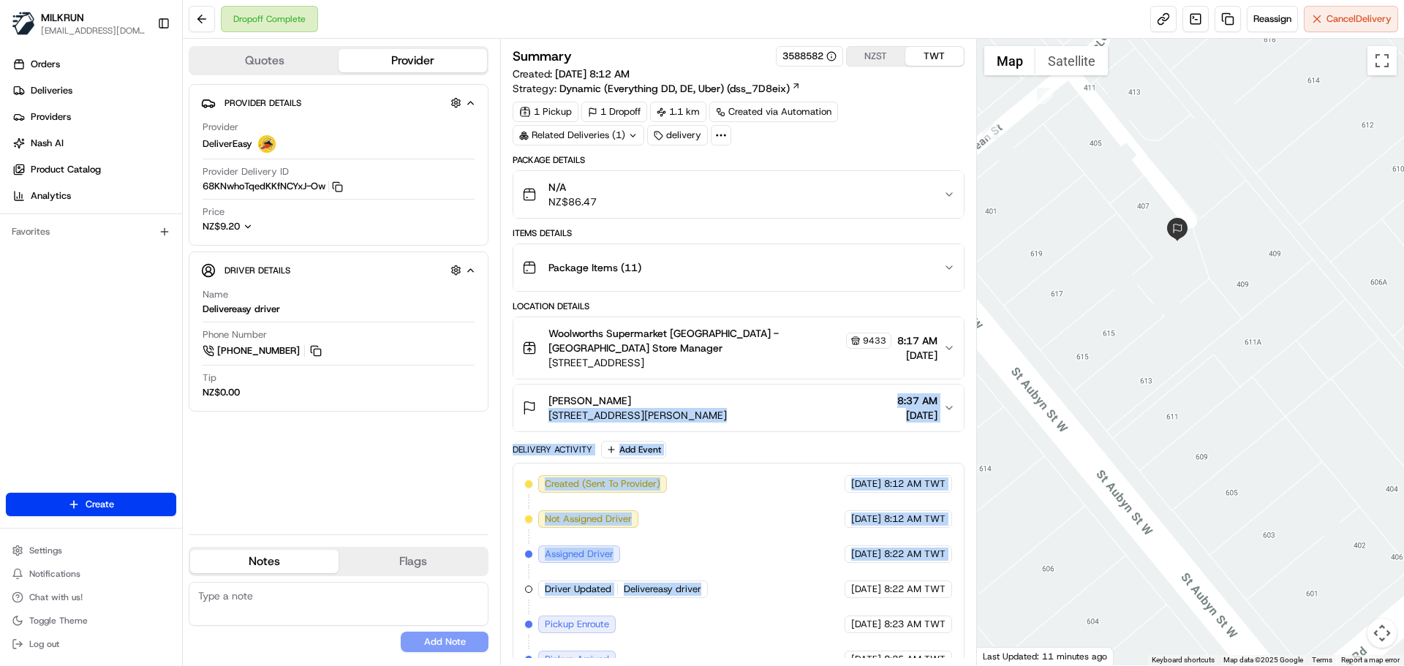
drag, startPoint x: 742, startPoint y: 534, endPoint x: 801, endPoint y: 503, distance: 66.7
click at [781, 410] on div "Package Details N/A NZ$86.47 Items Details Package Items ( 11 ) Location Detail…" at bounding box center [738, 505] width 451 height 702
click at [808, 532] on div "Created (Sent To Provider) DeliverEasy 19/08/2025 8:12 AM TWT Not Assigned Driv…" at bounding box center [738, 659] width 426 height 369
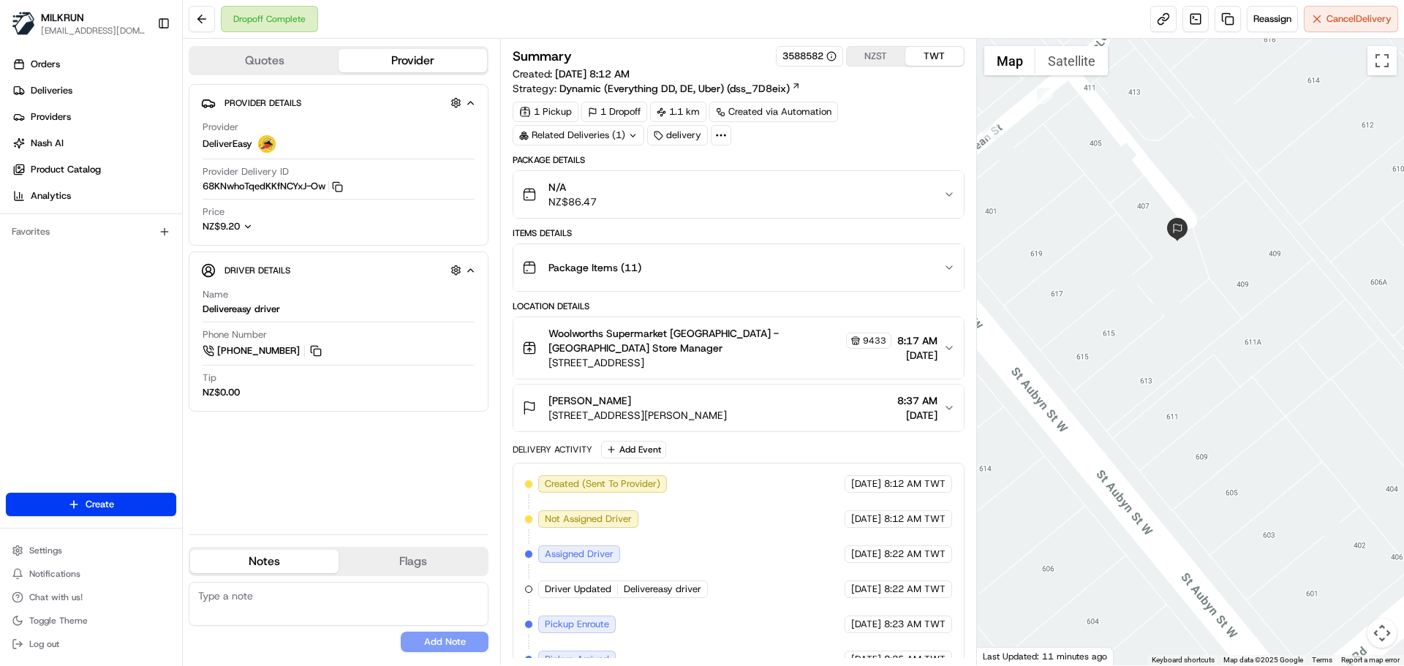
click at [705, 552] on div "Created (Sent To Provider) DeliverEasy 19/08/2025 8:12 AM TWT Not Assigned Driv…" at bounding box center [738, 659] width 426 height 369
drag, startPoint x: 705, startPoint y: 552, endPoint x: 723, endPoint y: 593, distance: 44.9
click at [721, 591] on div "Created (Sent To Provider) DeliverEasy 19/08/2025 8:12 AM TWT Not Assigned Driv…" at bounding box center [738, 659] width 426 height 369
click at [726, 593] on div "Created (Sent To Provider) DeliverEasy 19/08/2025 8:12 AM TWT Not Assigned Driv…" at bounding box center [738, 659] width 426 height 369
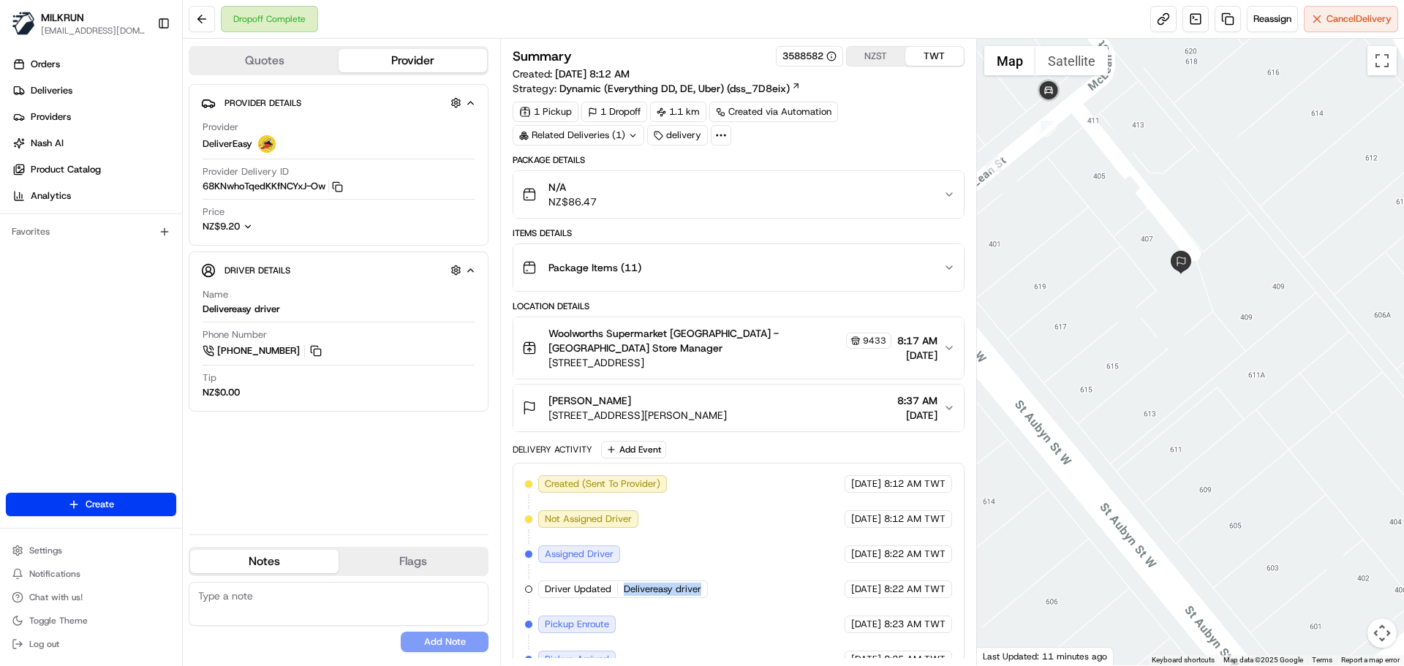
drag, startPoint x: 1099, startPoint y: 192, endPoint x: 1105, endPoint y: 232, distance: 40.7
click at [1105, 232] on div at bounding box center [1191, 352] width 428 height 627
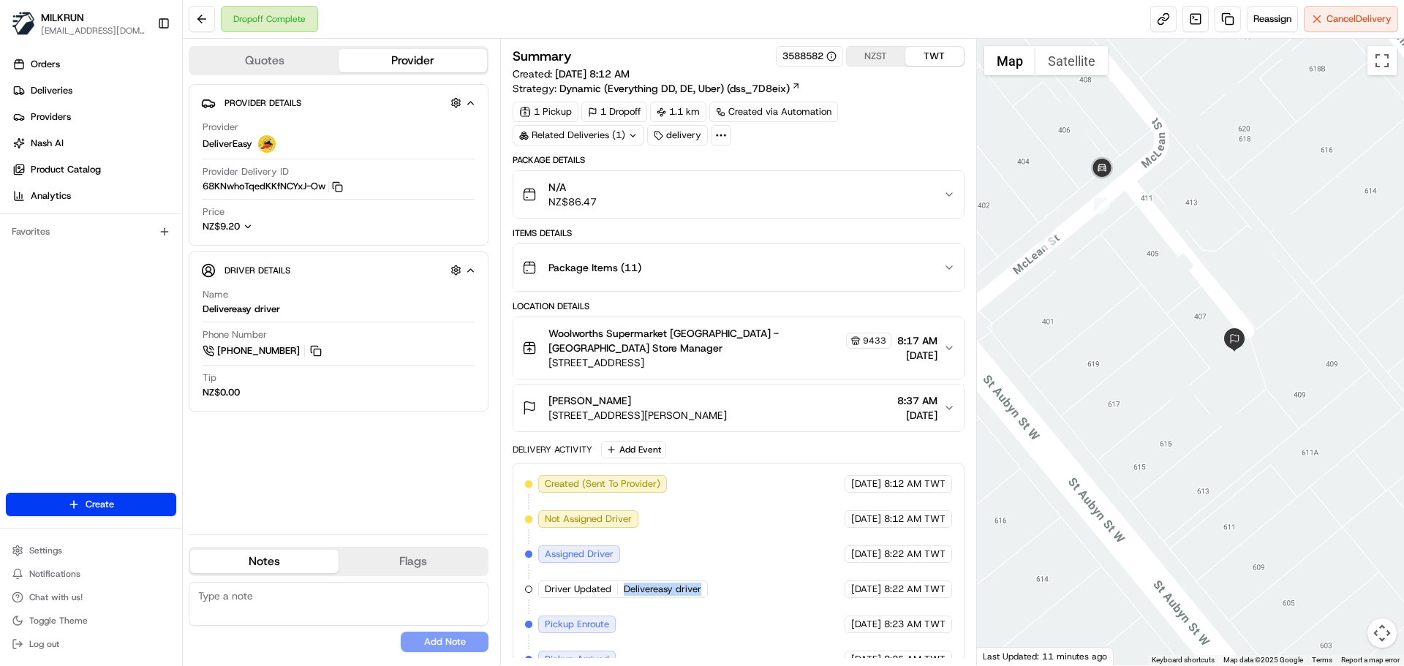
drag, startPoint x: 1099, startPoint y: 141, endPoint x: 1154, endPoint y: 219, distance: 95.0
click at [1154, 219] on div at bounding box center [1191, 352] width 428 height 627
click at [629, 547] on div "Created (Sent To Provider) DeliverEasy 19/08/2025 8:12 AM TWT Not Assigned Driv…" at bounding box center [738, 659] width 426 height 369
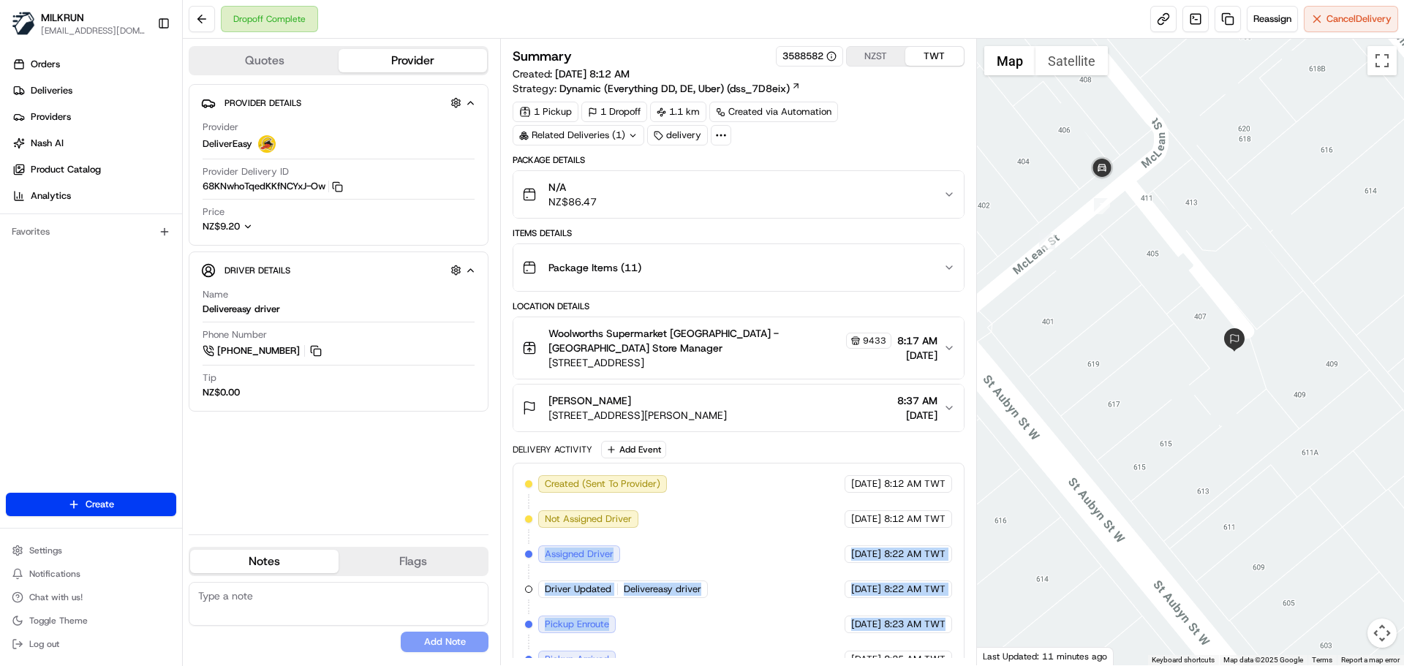
drag, startPoint x: 629, startPoint y: 547, endPoint x: 966, endPoint y: 633, distance: 347.9
click at [966, 633] on div "Summary 3588582 NZST TWT Created: 19/08/2025 8:12 AM Strategy: Dynamic (Everyth…" at bounding box center [738, 352] width 476 height 627
click at [932, 653] on span "8:25 AM TWT" at bounding box center [914, 659] width 61 height 13
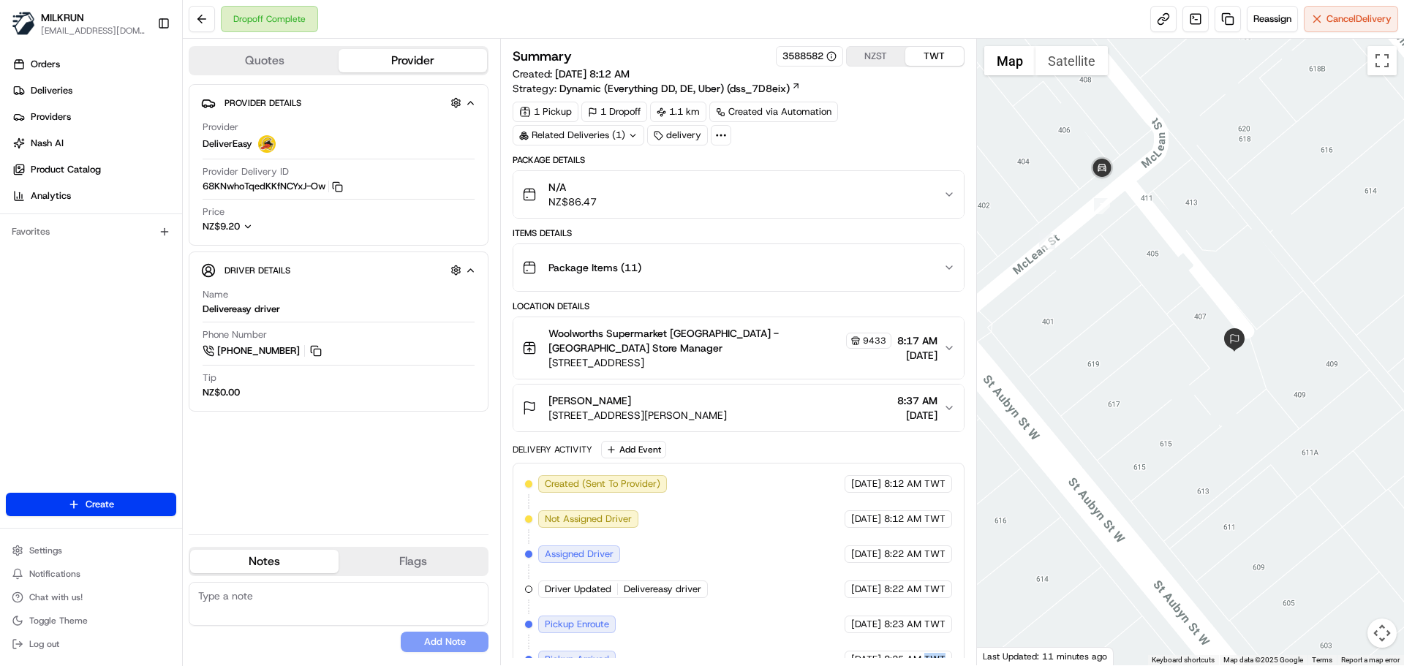
click at [932, 653] on span "8:25 AM TWT" at bounding box center [914, 659] width 61 height 13
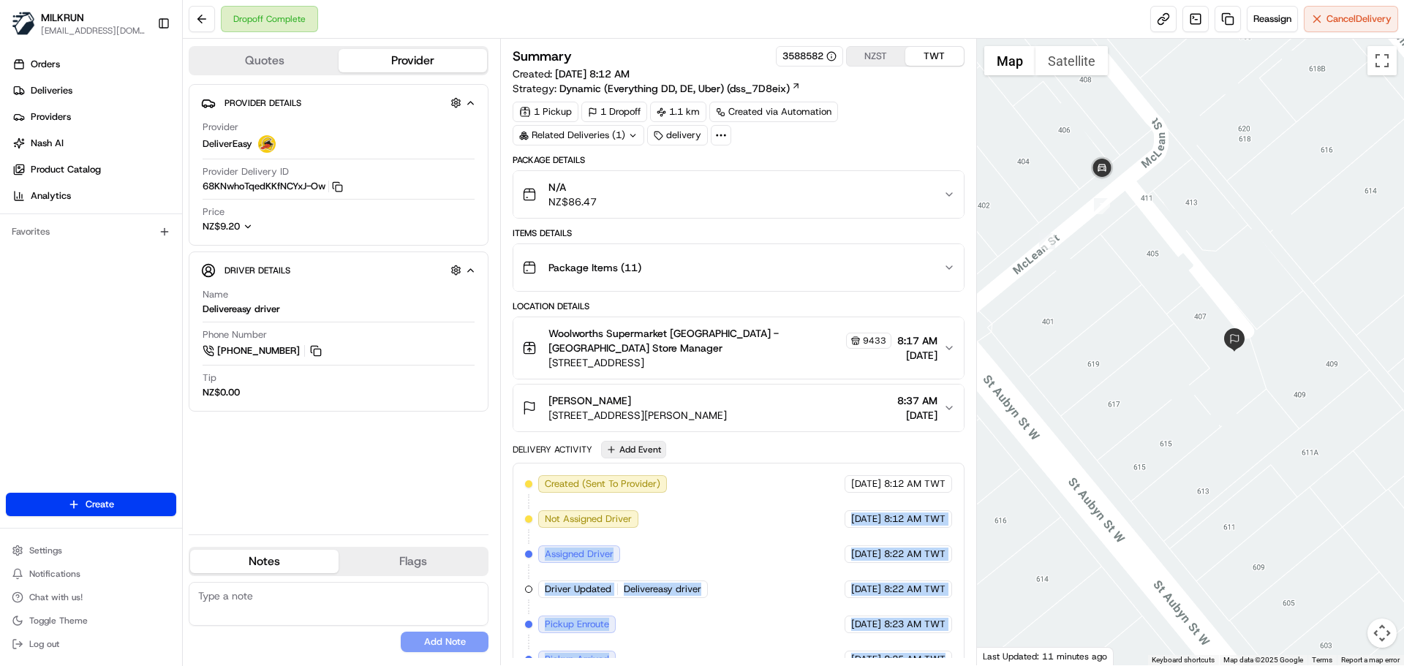
drag, startPoint x: 932, startPoint y: 640, endPoint x: 637, endPoint y: 435, distance: 359.0
click at [639, 441] on div "Delivery Activity Add Event Created (Sent To Provider) DeliverEasy 19/08/2025 8…" at bounding box center [738, 648] width 451 height 415
click at [770, 540] on div "Created (Sent To Provider) DeliverEasy 19/08/2025 8:12 AM TWT Not Assigned Driv…" at bounding box center [738, 659] width 426 height 369
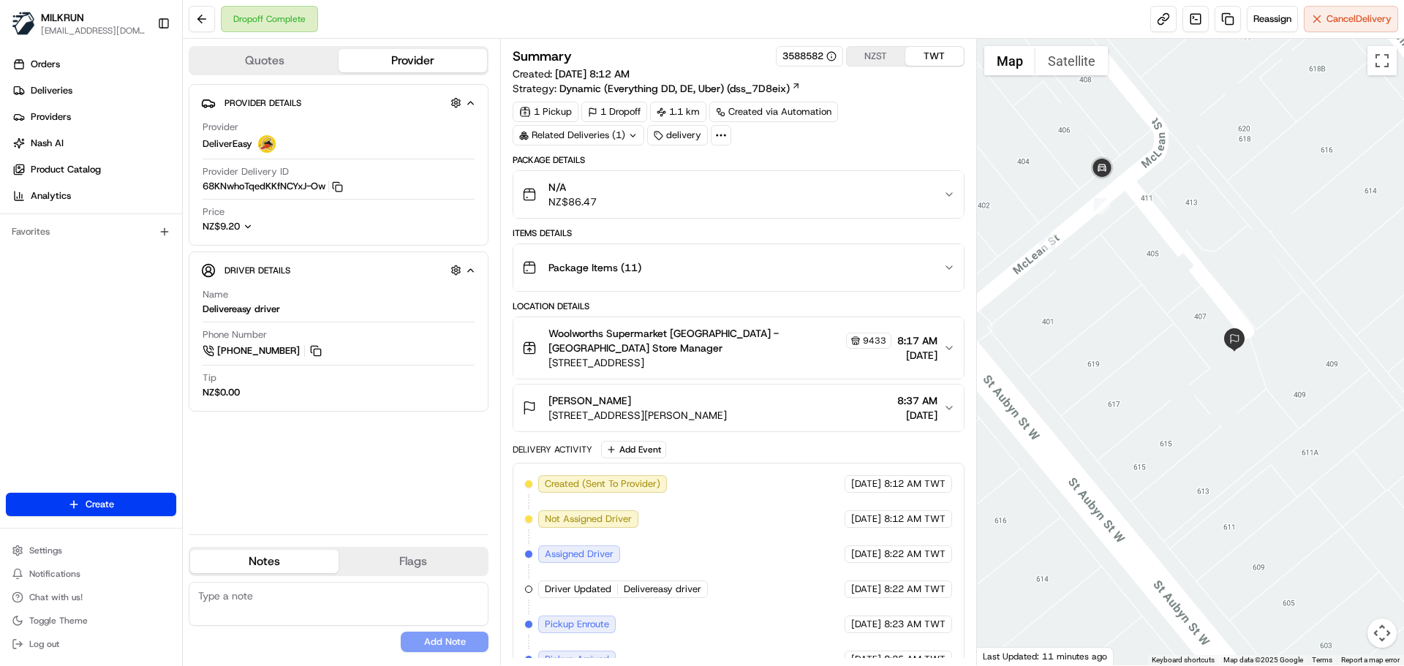
click at [707, 636] on div "Created (Sent To Provider) DeliverEasy 19/08/2025 8:12 AM TWT Not Assigned Driv…" at bounding box center [738, 659] width 426 height 369
drag, startPoint x: 707, startPoint y: 636, endPoint x: 714, endPoint y: 429, distance: 207.1
click at [711, 406] on div "Package Details N/A NZ$86.47 Items Details Package Items ( 11 ) Location Detail…" at bounding box center [738, 505] width 451 height 702
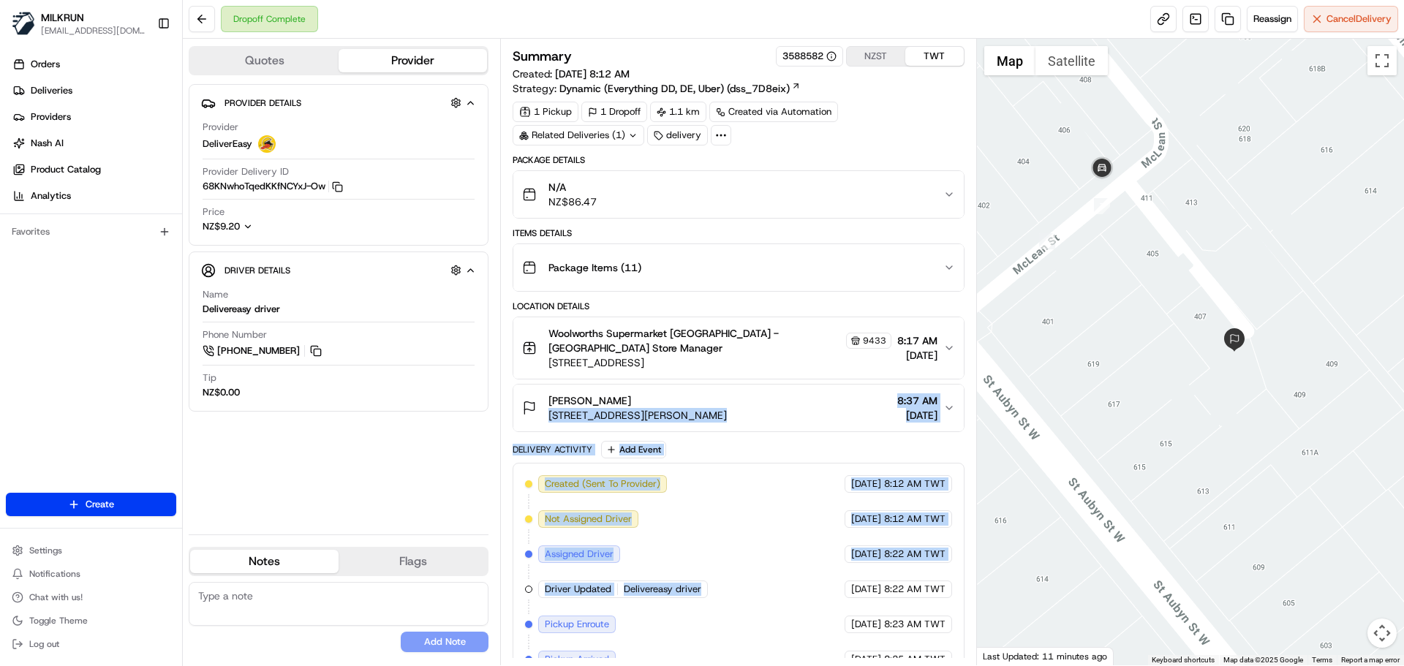
click at [704, 506] on div "Created (Sent To Provider) DeliverEasy 19/08/2025 8:12 AM TWT Not Assigned Driv…" at bounding box center [738, 659] width 426 height 369
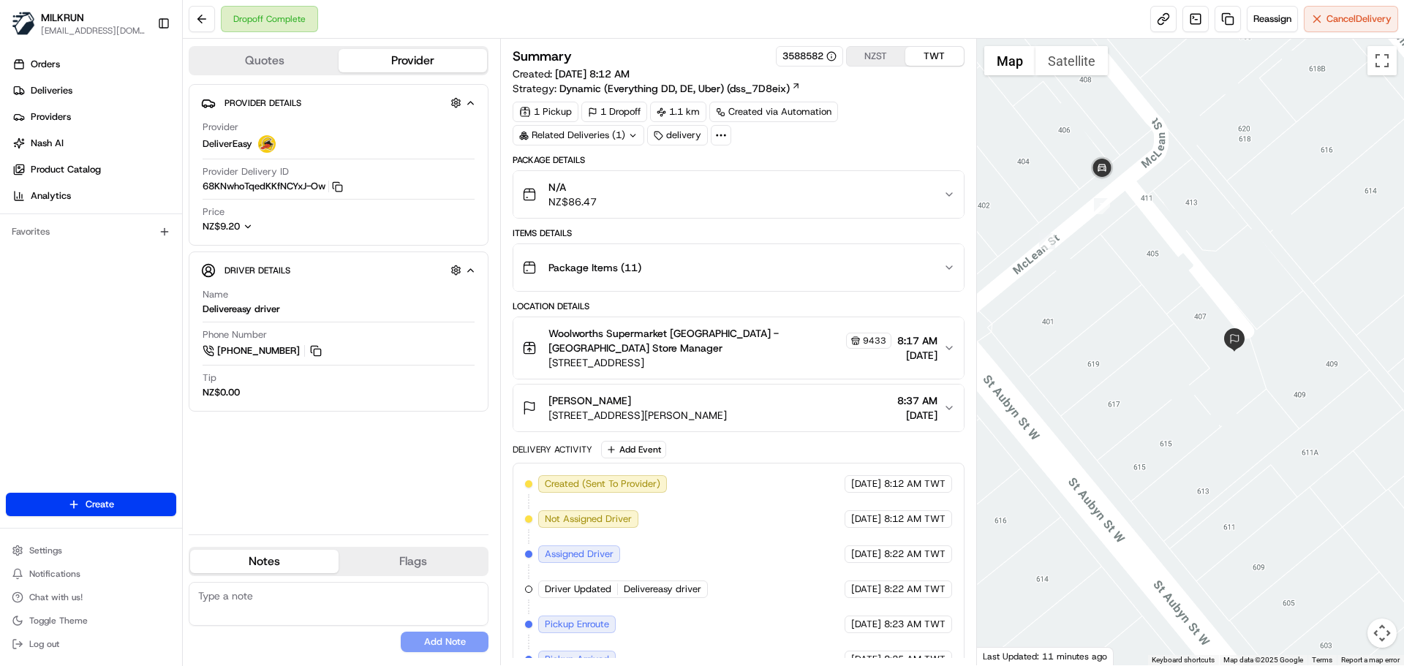
click at [704, 506] on div "Created (Sent To Provider) DeliverEasy 19/08/2025 8:12 AM TWT Not Assigned Driv…" at bounding box center [738, 659] width 426 height 369
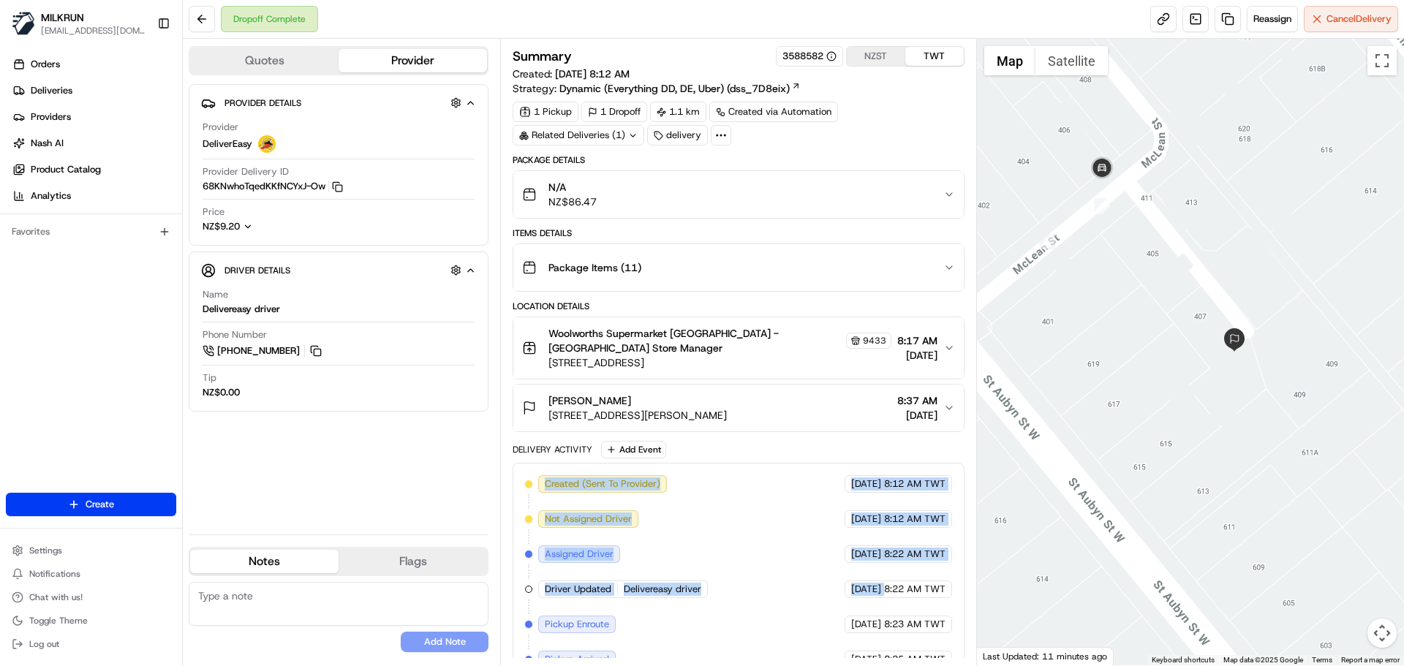
drag, startPoint x: 704, startPoint y: 506, endPoint x: 949, endPoint y: 667, distance: 293.8
click at [949, 666] on html "MILKRUN snatividad@woolworths.com.au Toggle Sidebar Orders Deliveries Providers…" at bounding box center [702, 333] width 1404 height 666
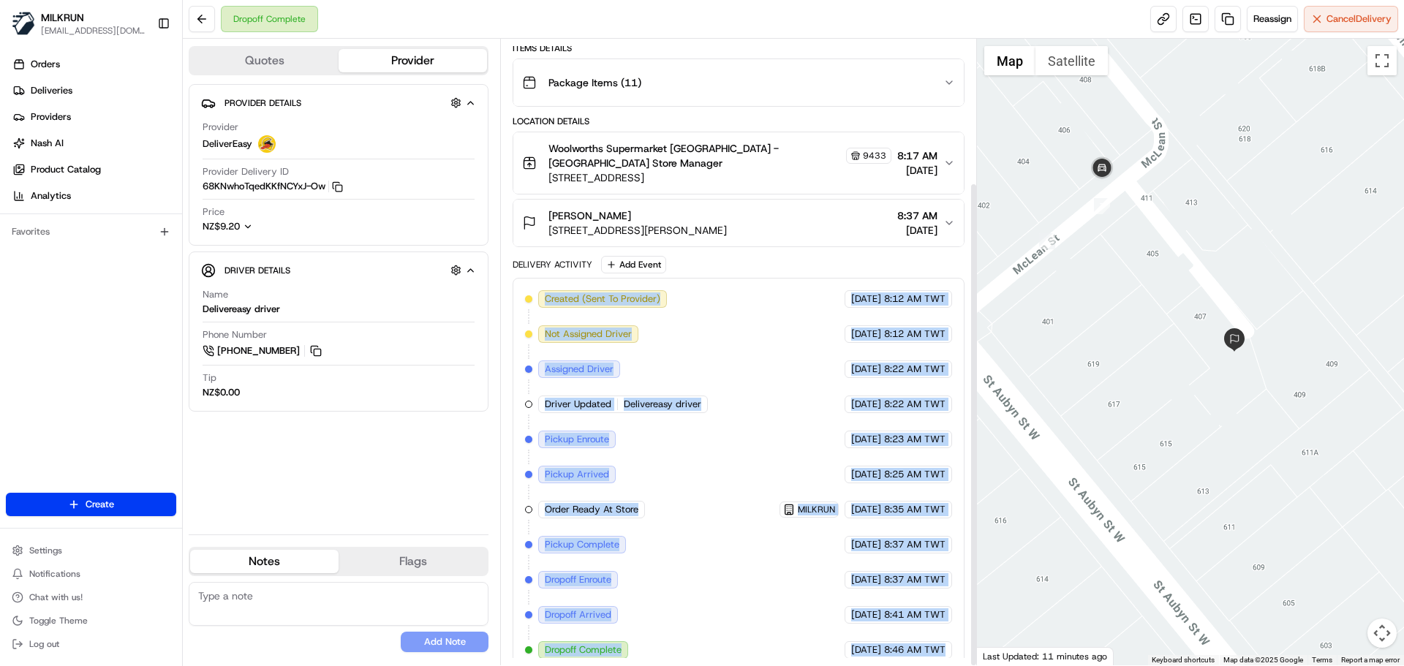
click at [928, 644] on span "8:46 AM TWT" at bounding box center [914, 650] width 61 height 13
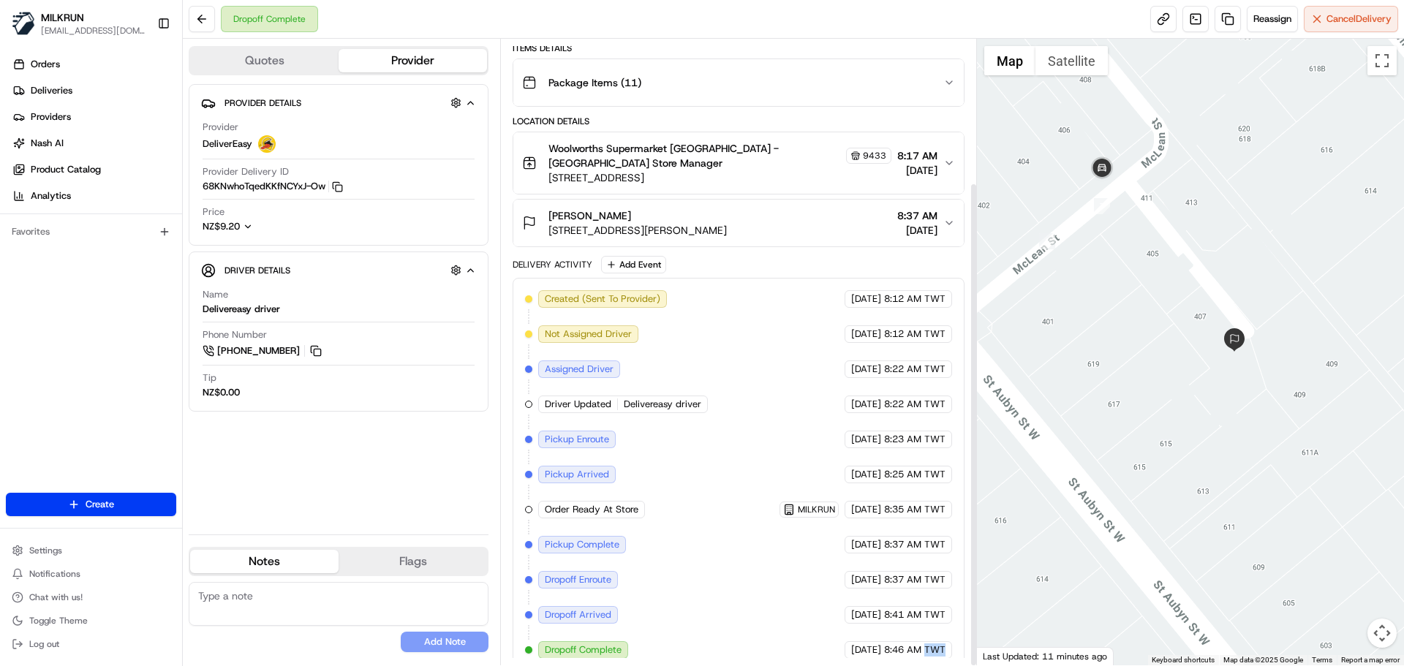
click at [928, 644] on span "8:46 AM TWT" at bounding box center [914, 650] width 61 height 13
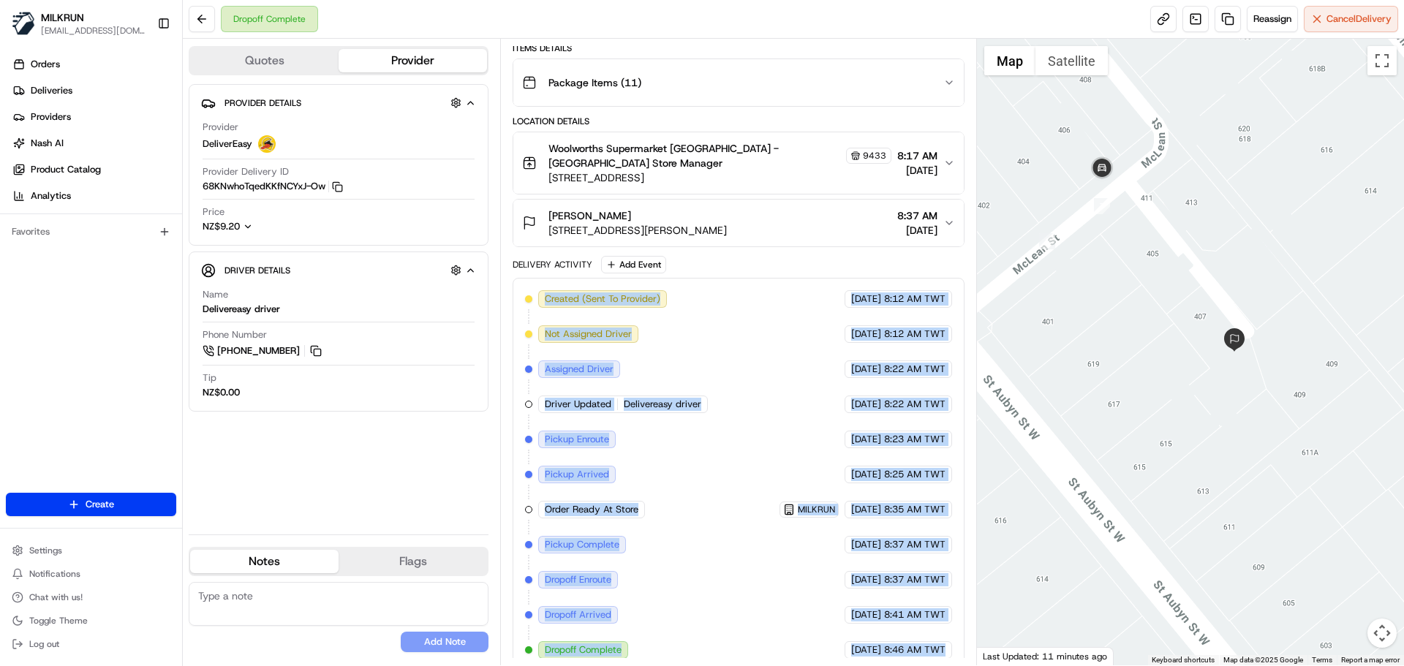
drag, startPoint x: 928, startPoint y: 641, endPoint x: 584, endPoint y: 273, distance: 504.1
click at [591, 278] on div "Created (Sent To Provider) DeliverEasy 19/08/2025 8:12 AM TWT Not Assigned Driv…" at bounding box center [738, 475] width 451 height 394
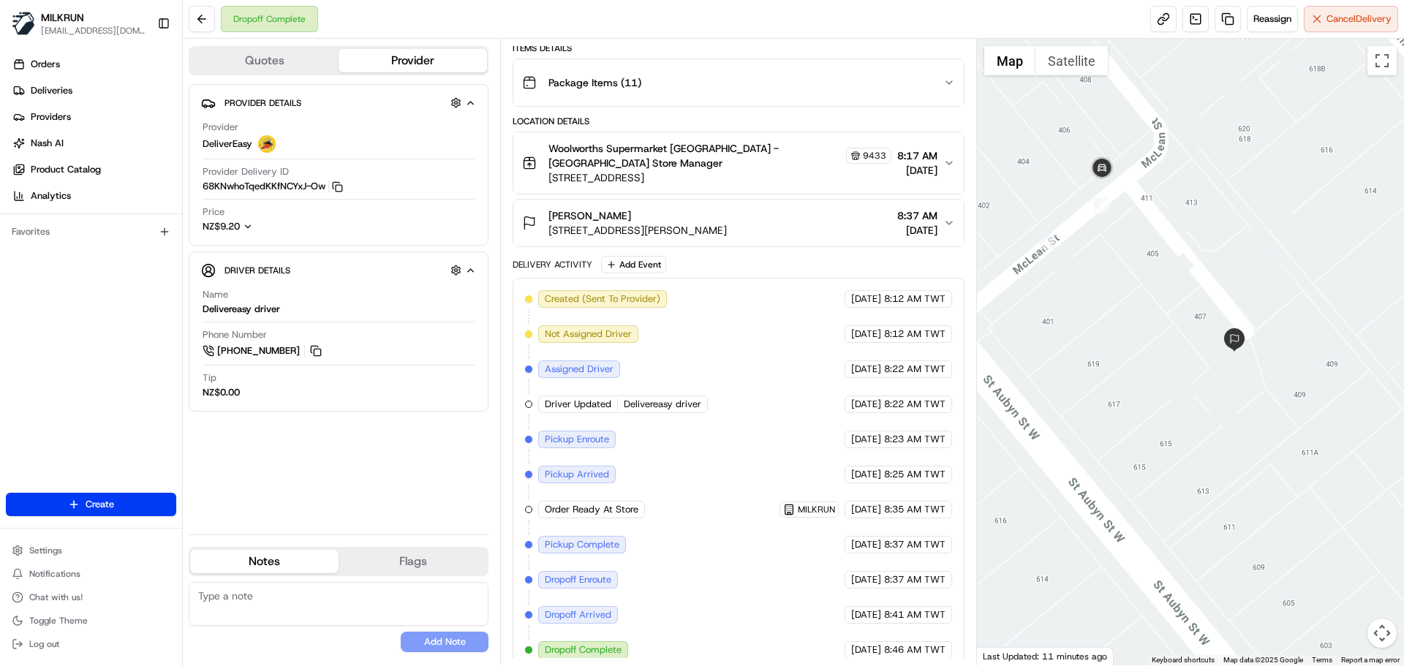
click at [544, 242] on div "Package Details N/A NZ$86.47 Items Details Package Items ( 11 ) Location Detail…" at bounding box center [738, 320] width 451 height 702
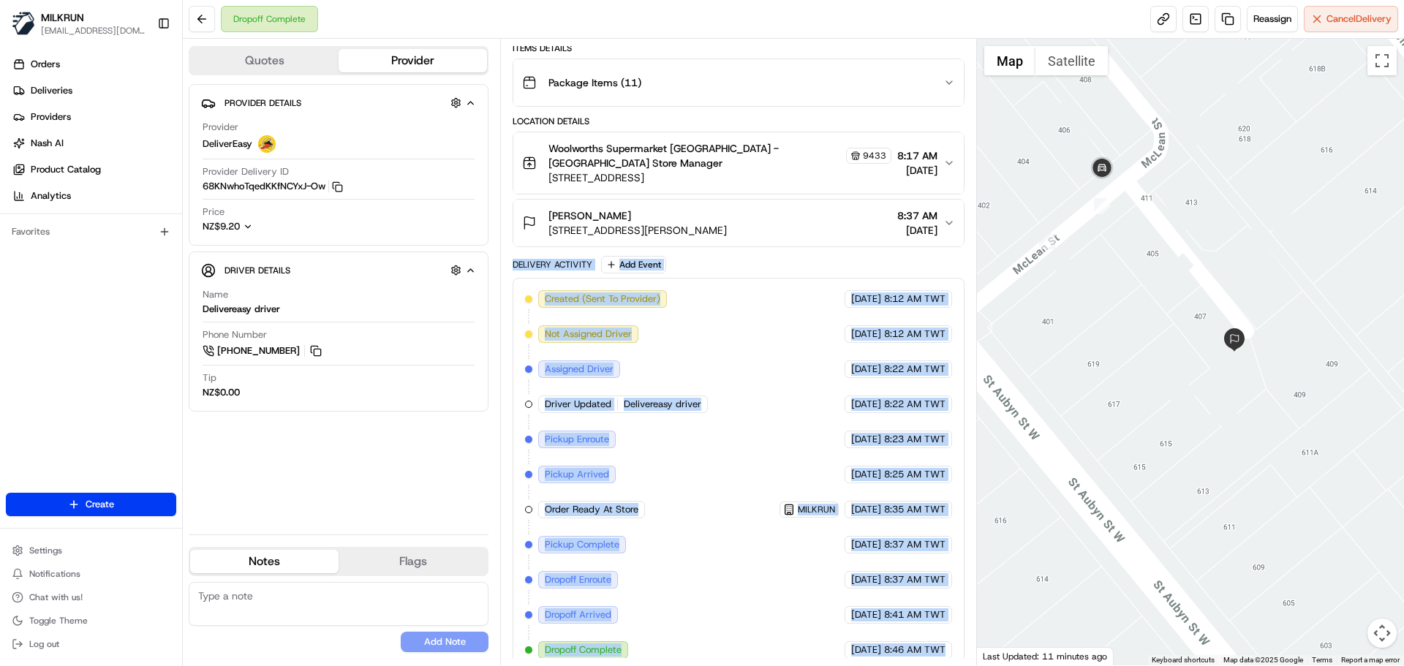
drag, startPoint x: 544, startPoint y: 242, endPoint x: 901, endPoint y: 650, distance: 542.7
click at [900, 650] on div "Package Details N/A NZ$86.47 Items Details Package Items ( 11 ) Location Detail…" at bounding box center [738, 320] width 451 height 702
click at [901, 650] on div "Created (Sent To Provider) DeliverEasy 19/08/2025 8:12 AM TWT Not Assigned Driv…" at bounding box center [738, 475] width 451 height 394
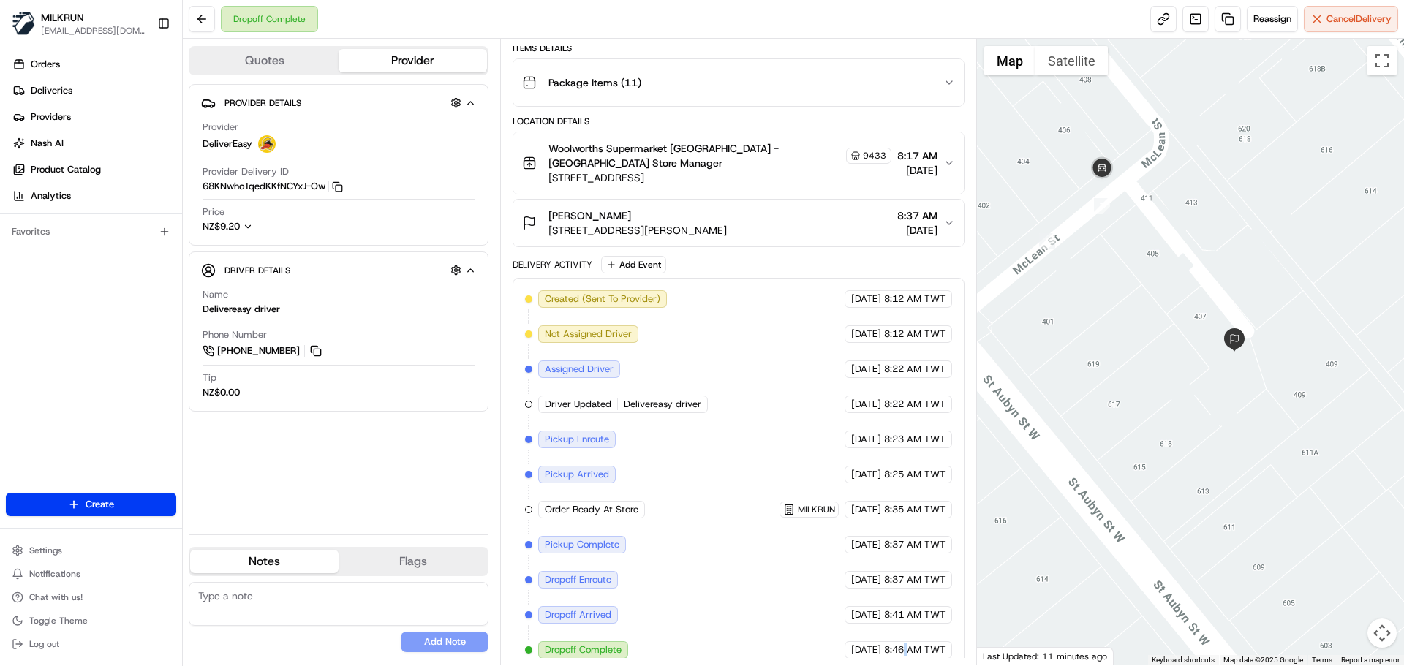
click at [901, 650] on div "Created (Sent To Provider) DeliverEasy 19/08/2025 8:12 AM TWT Not Assigned Driv…" at bounding box center [738, 475] width 451 height 394
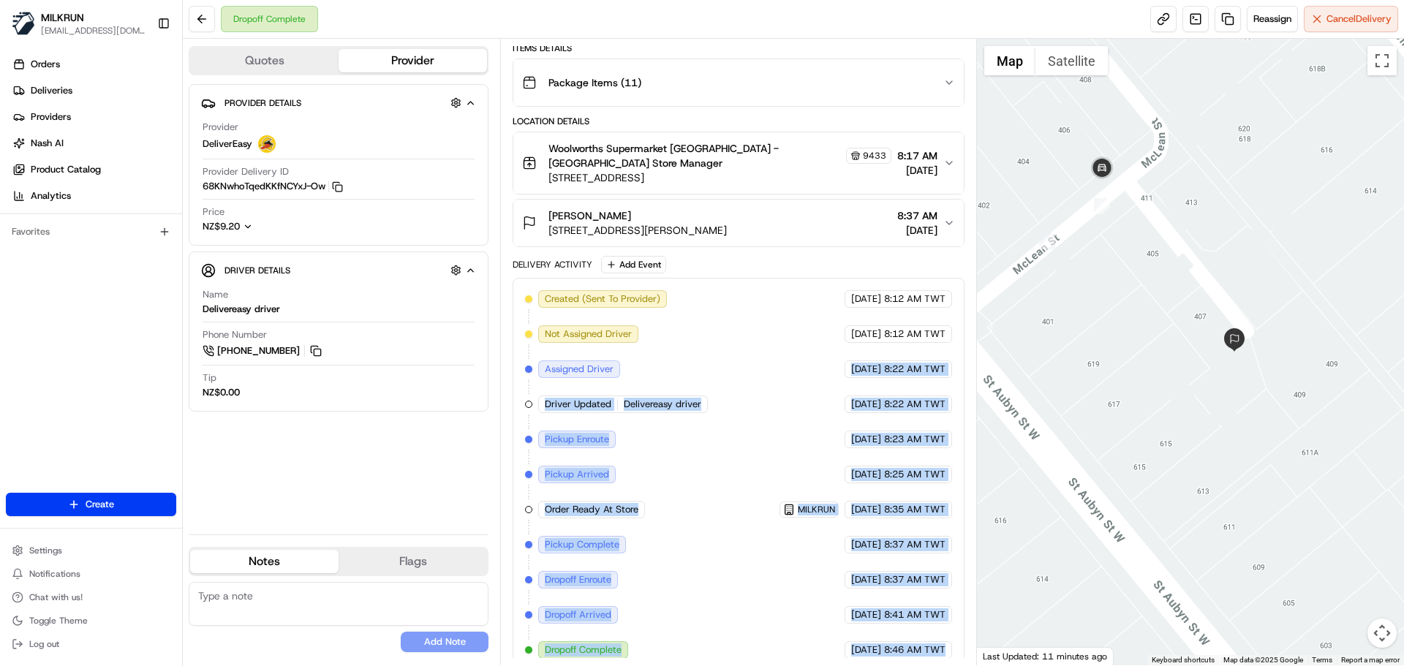
drag, startPoint x: 901, startPoint y: 650, endPoint x: 829, endPoint y: 225, distance: 431.1
click at [820, 256] on div "Delivery Activity Add Event Created (Sent To Provider) DeliverEasy 19/08/2025 8…" at bounding box center [738, 463] width 451 height 415
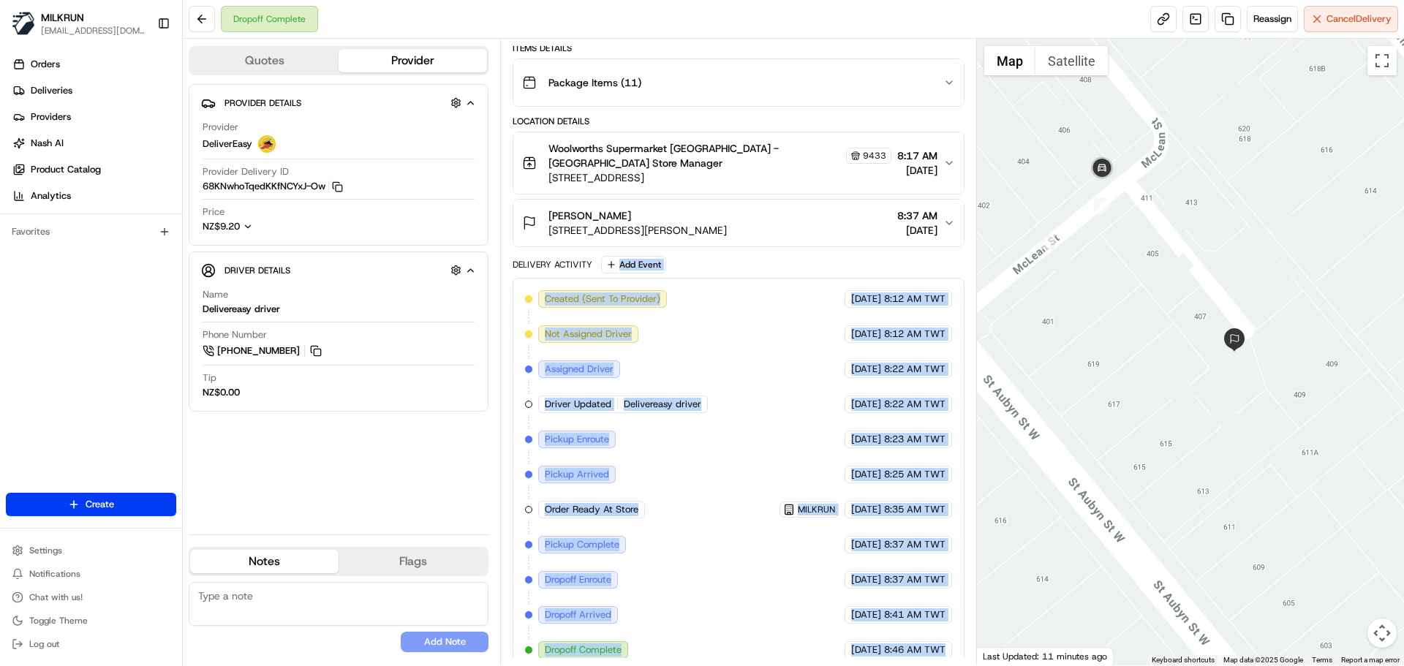
click at [802, 538] on div "Created (Sent To Provider) DeliverEasy 19/08/2025 8:12 AM TWT Not Assigned Driv…" at bounding box center [738, 474] width 426 height 369
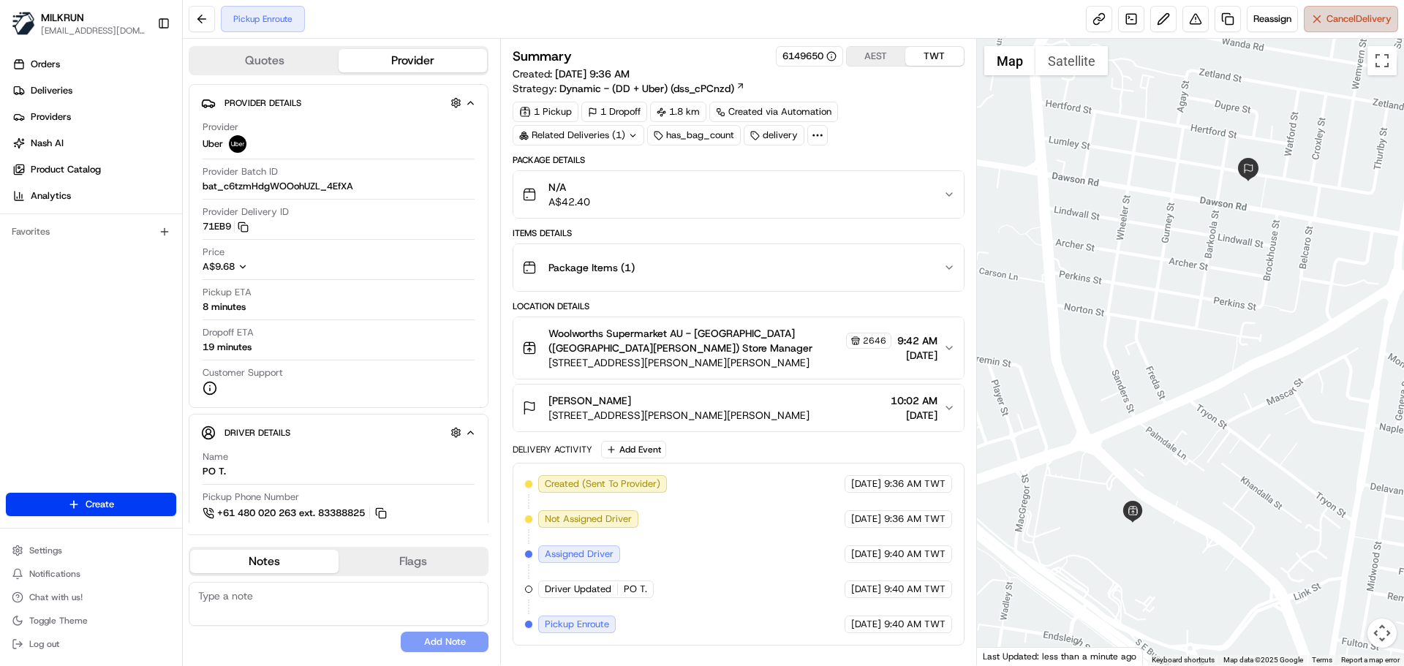
click at [1355, 29] on button "Cancel Delivery" at bounding box center [1351, 19] width 94 height 26
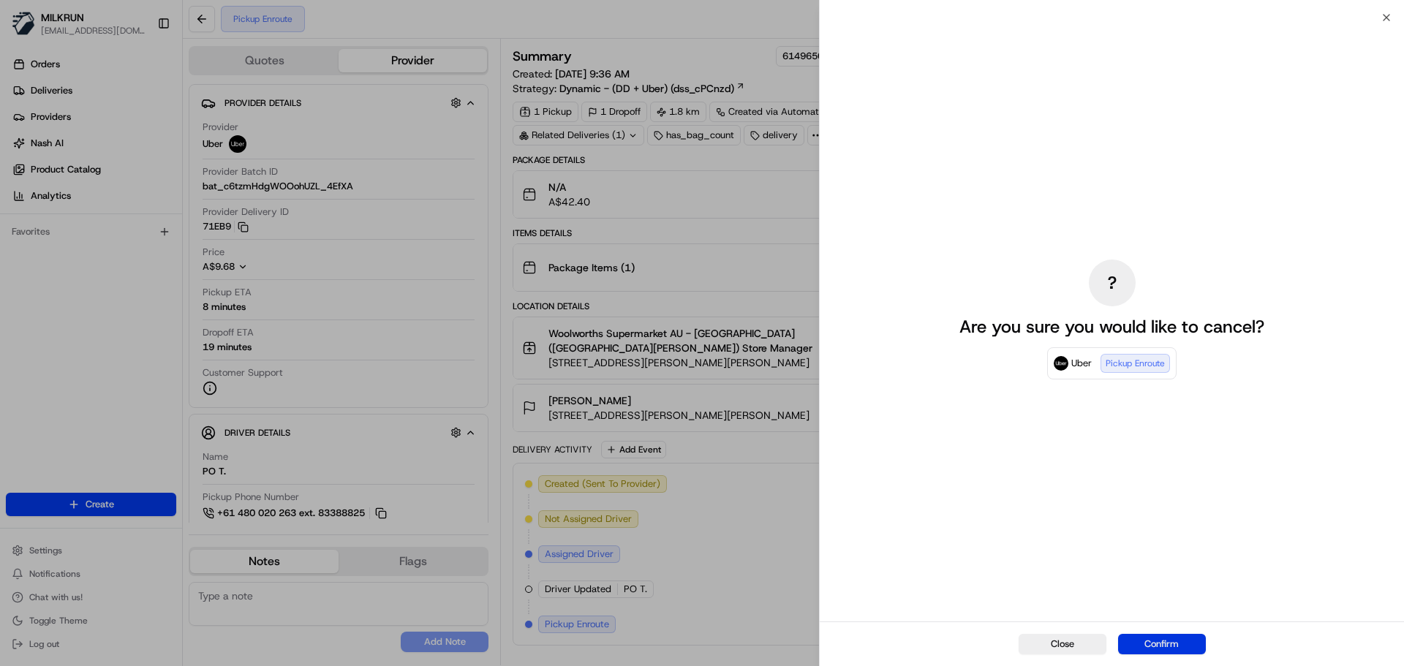
click at [1179, 638] on button "Confirm" at bounding box center [1162, 644] width 88 height 20
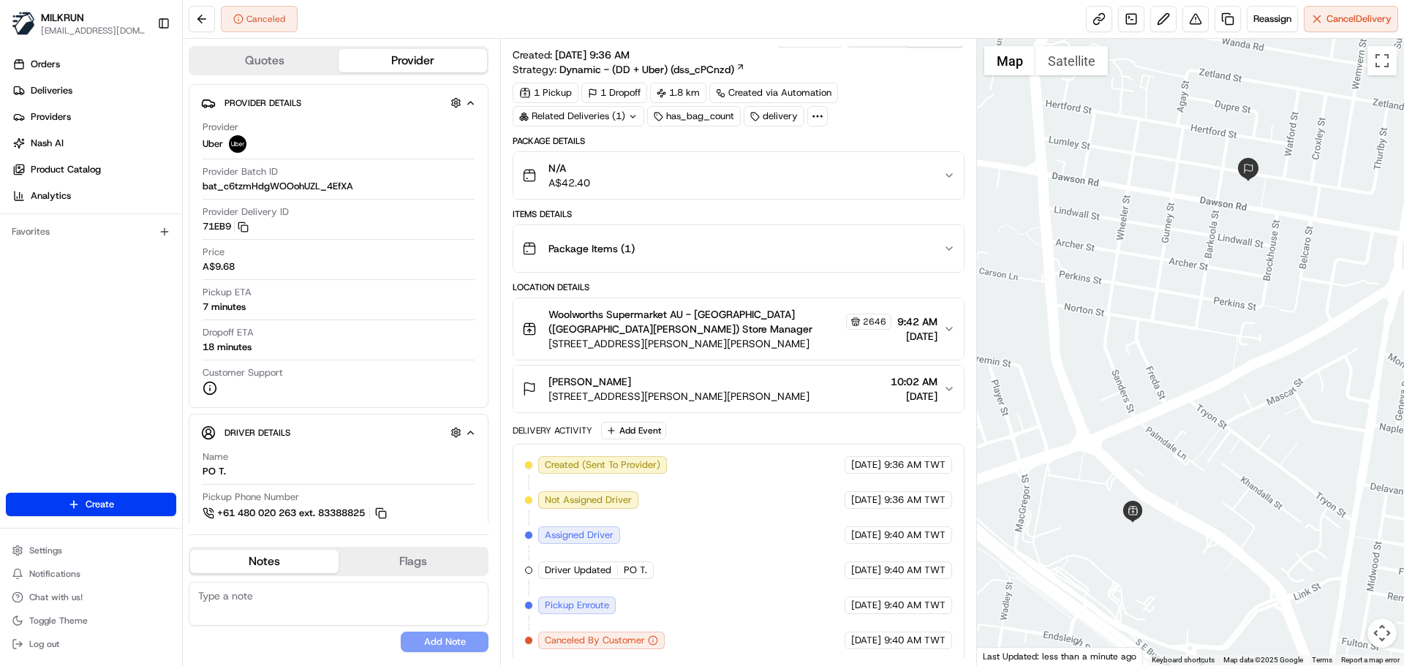
scroll to position [23, 0]
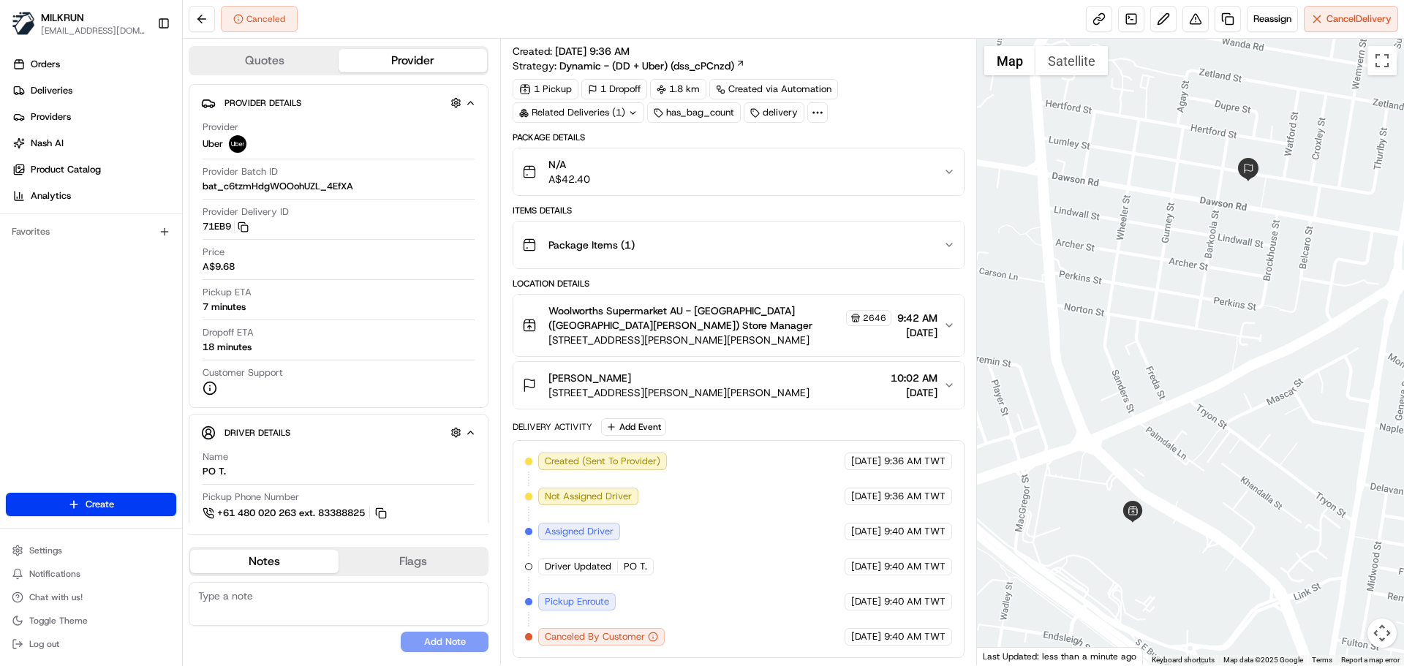
drag, startPoint x: 726, startPoint y: 587, endPoint x: 656, endPoint y: 520, distance: 96.7
click at [726, 587] on div "Created (Sent To Provider) Uber 19/08/2025 9:36 AM TWT Not Assigned Driver Uber…" at bounding box center [738, 549] width 426 height 193
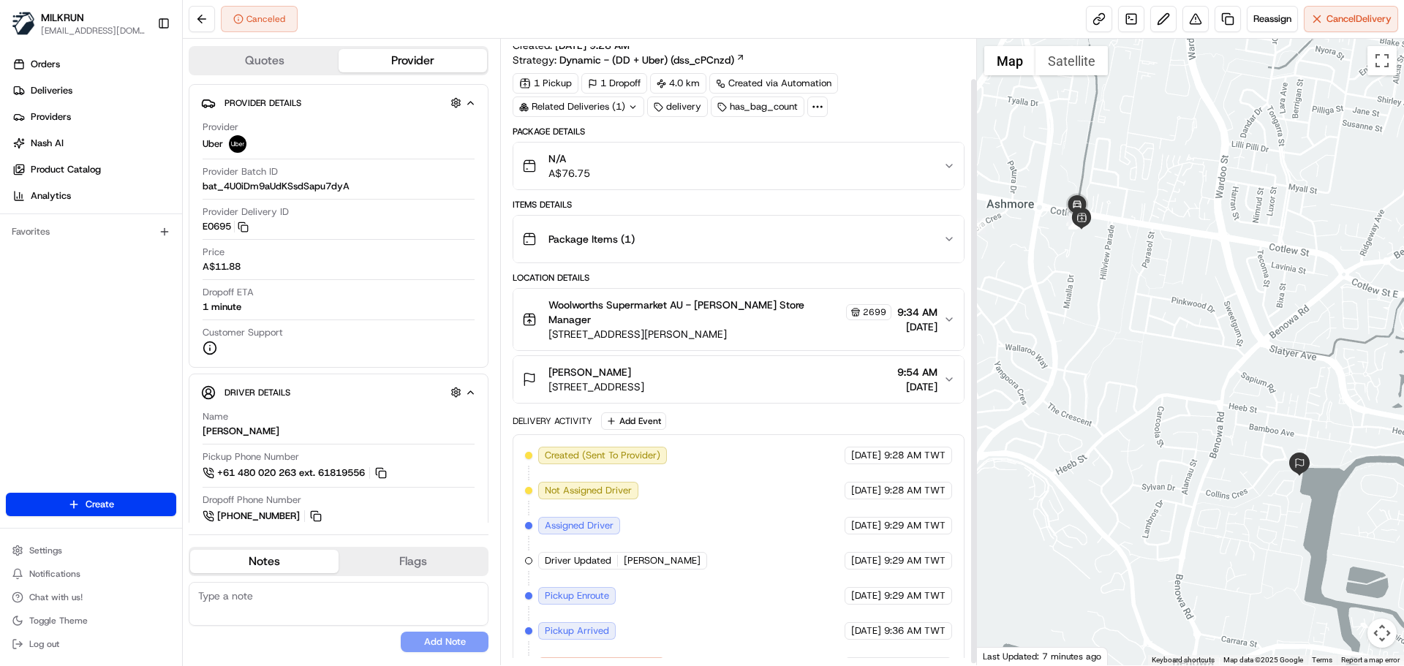
scroll to position [45, 0]
